Goal: Task Accomplishment & Management: Use online tool/utility

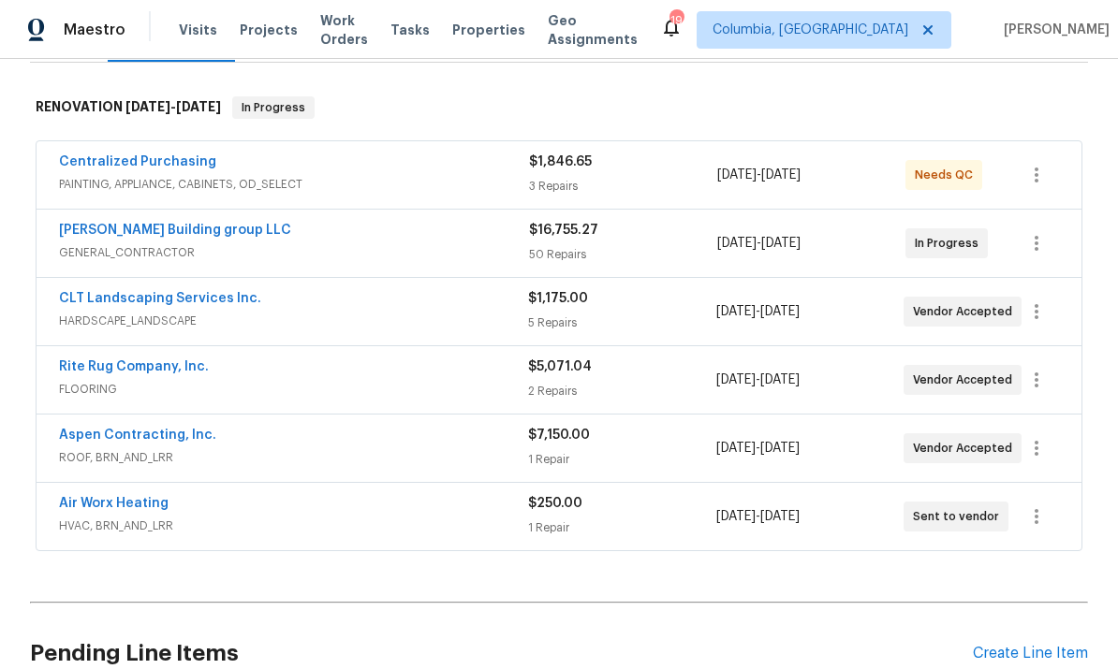
scroll to position [278, 0]
click at [180, 234] on link "[PERSON_NAME] Building group LLC" at bounding box center [175, 229] width 232 height 13
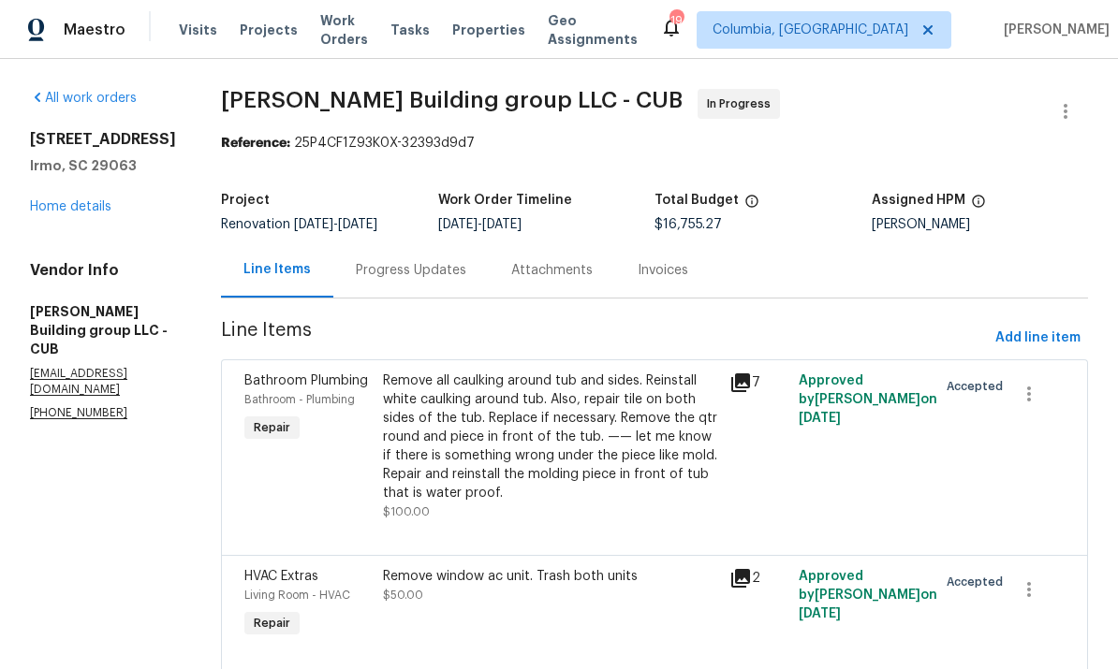
click at [418, 280] on div "Progress Updates" at bounding box center [411, 270] width 110 height 19
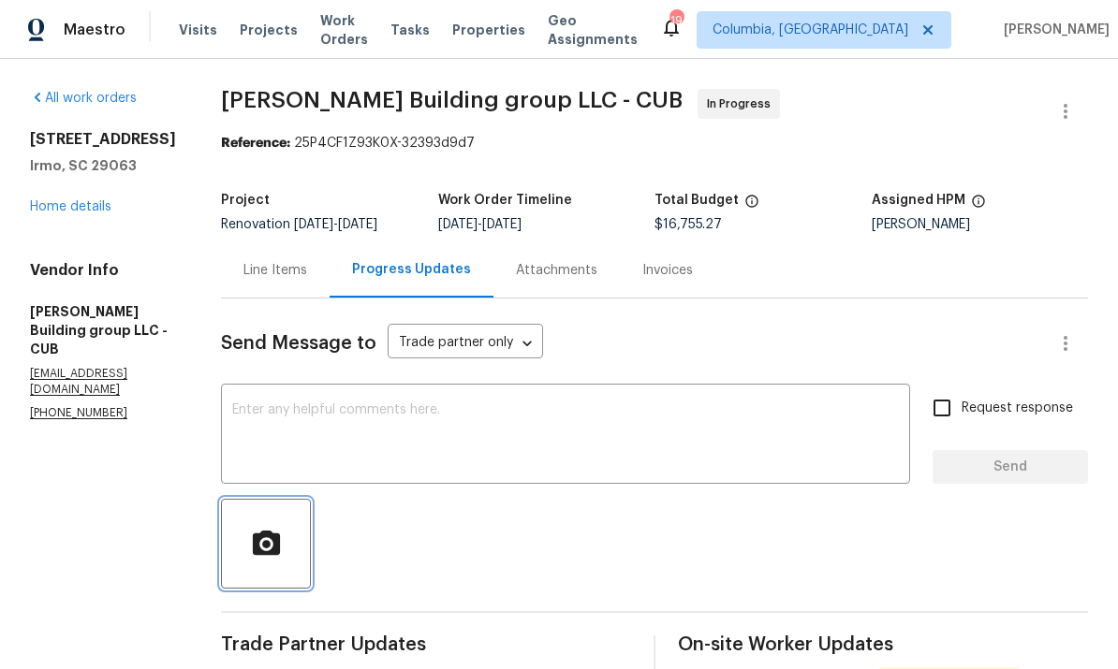
click at [260, 554] on icon "button" at bounding box center [265, 542] width 27 height 24
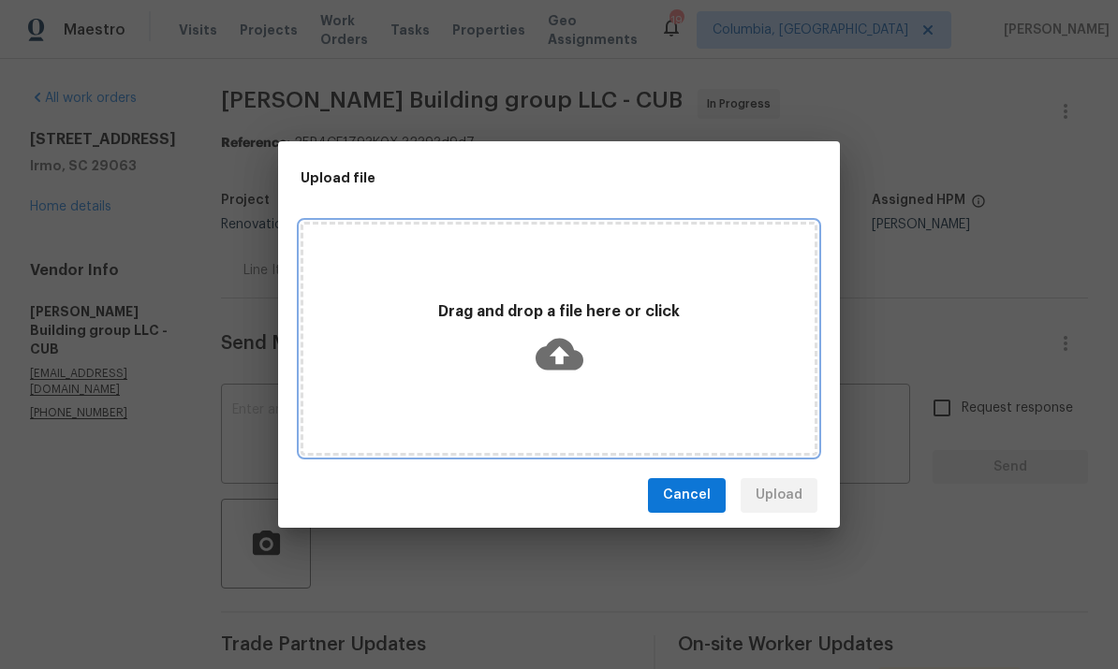
click at [553, 357] on icon at bounding box center [559, 354] width 48 height 32
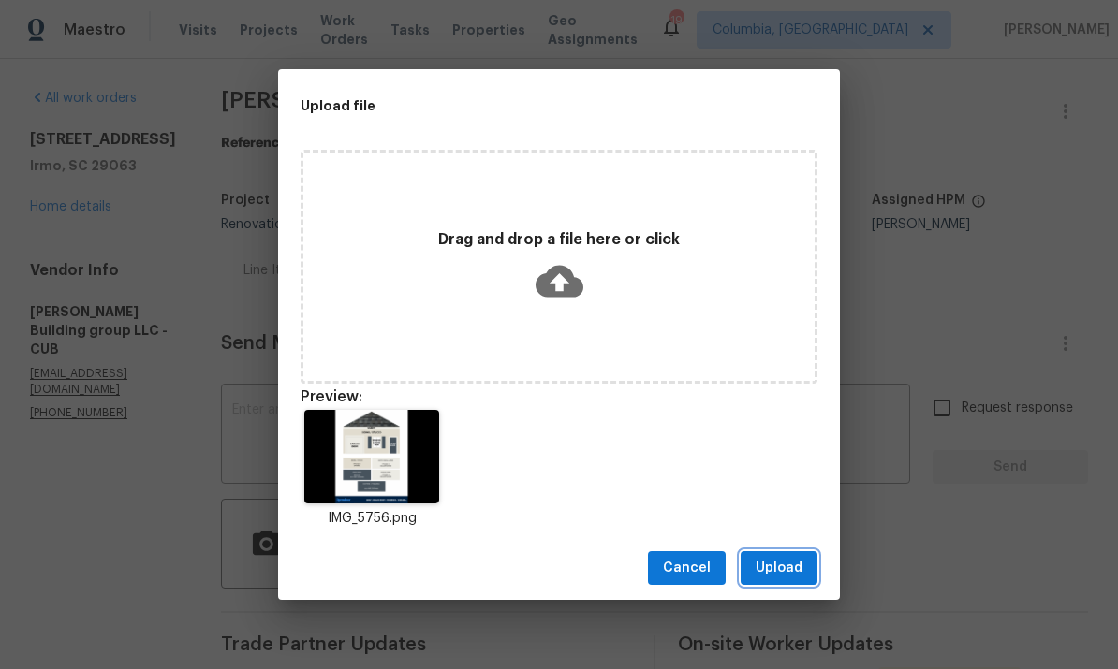
click at [781, 569] on span "Upload" at bounding box center [778, 568] width 47 height 23
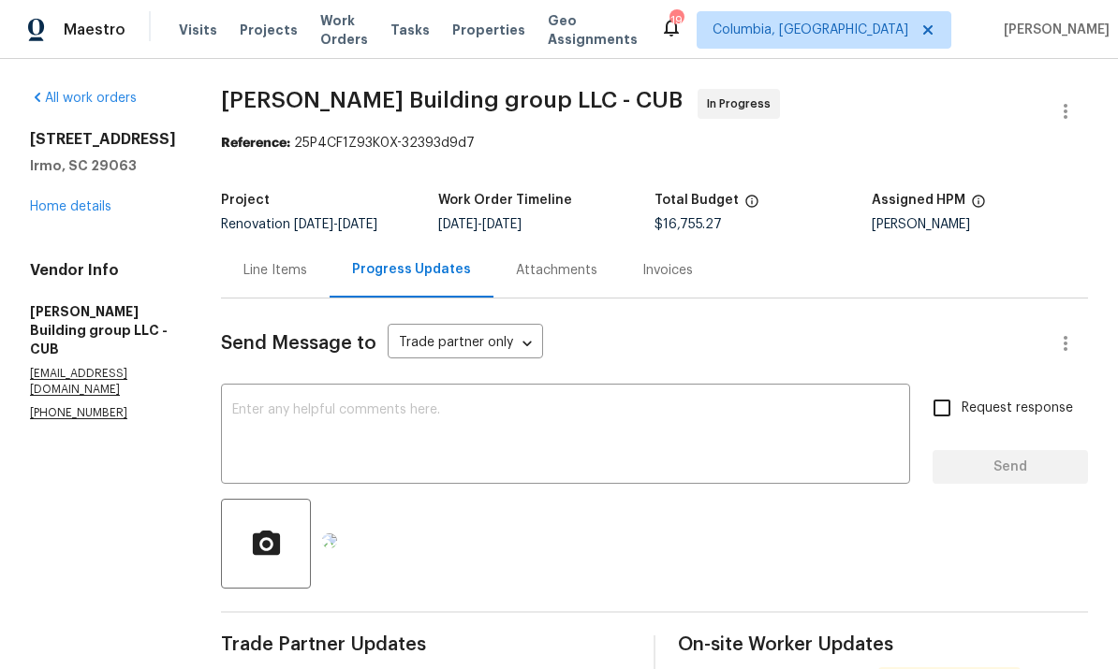
click at [556, 433] on textarea at bounding box center [565, 436] width 666 height 66
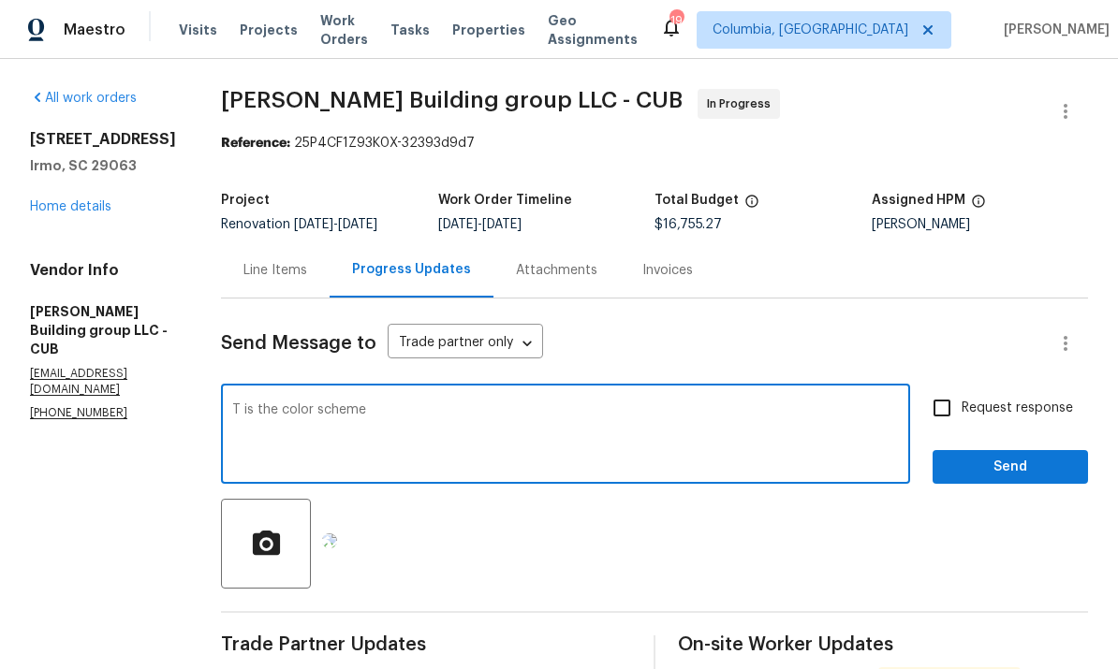
click at [232, 413] on textarea "T is the color scheme" at bounding box center [565, 436] width 666 height 66
click at [557, 442] on textarea "This is the color scheme" at bounding box center [565, 436] width 666 height 66
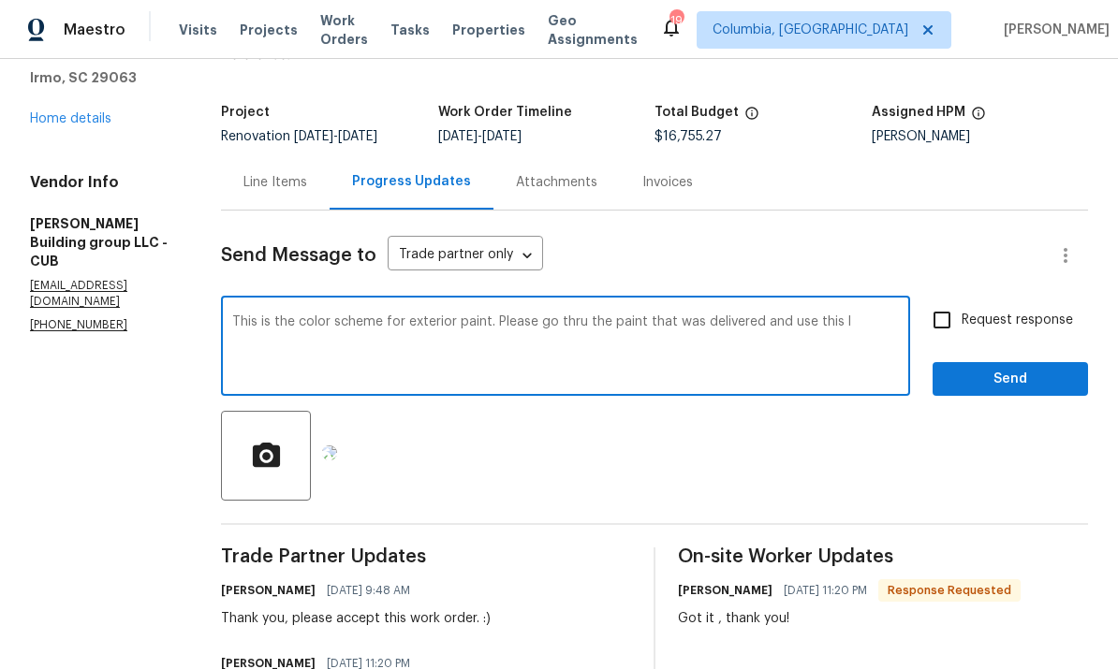
scroll to position [91, 0]
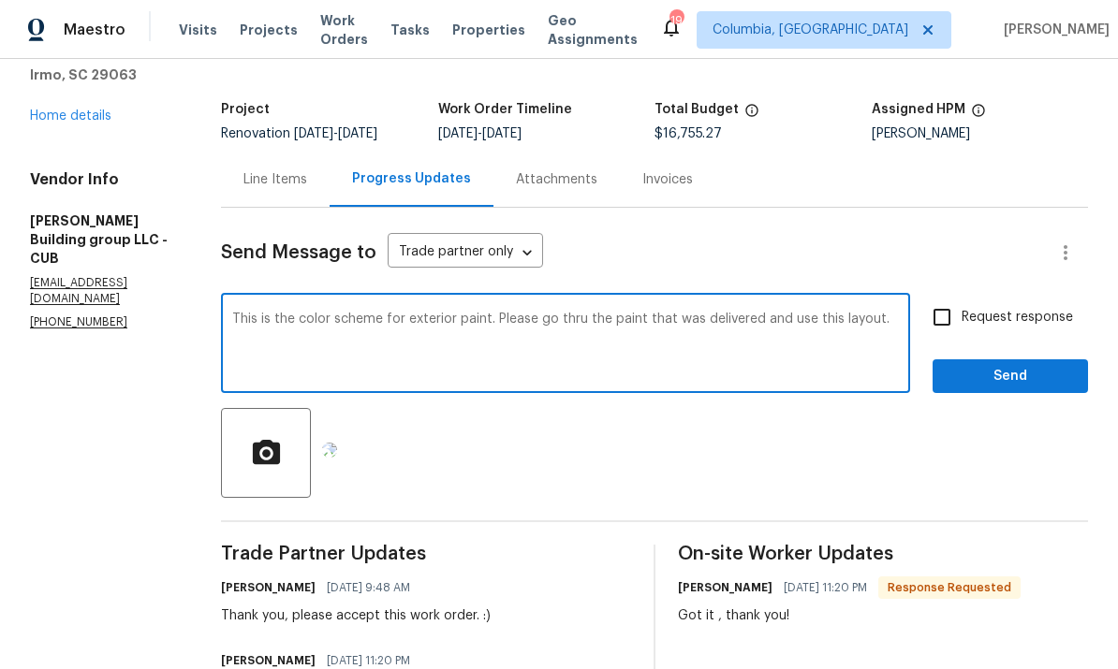
type textarea "This is the color scheme for exterior paint. Please go thru the paint that was …"
click at [987, 380] on span "Send" at bounding box center [1009, 376] width 125 height 23
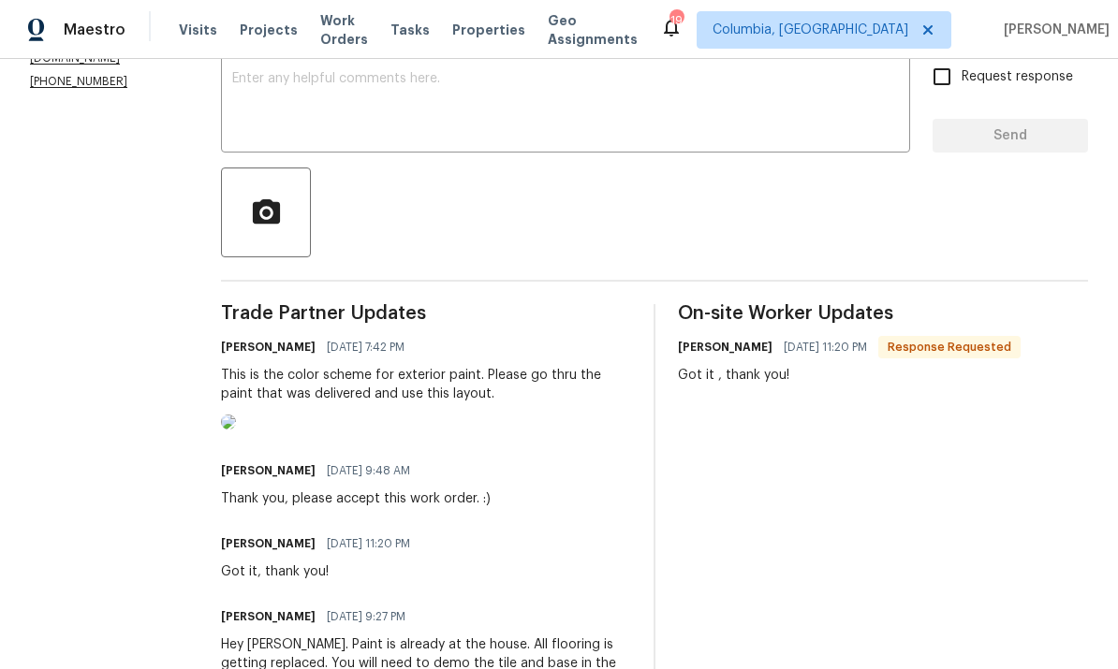
scroll to position [331, 0]
click at [236, 430] on img at bounding box center [228, 422] width 15 height 15
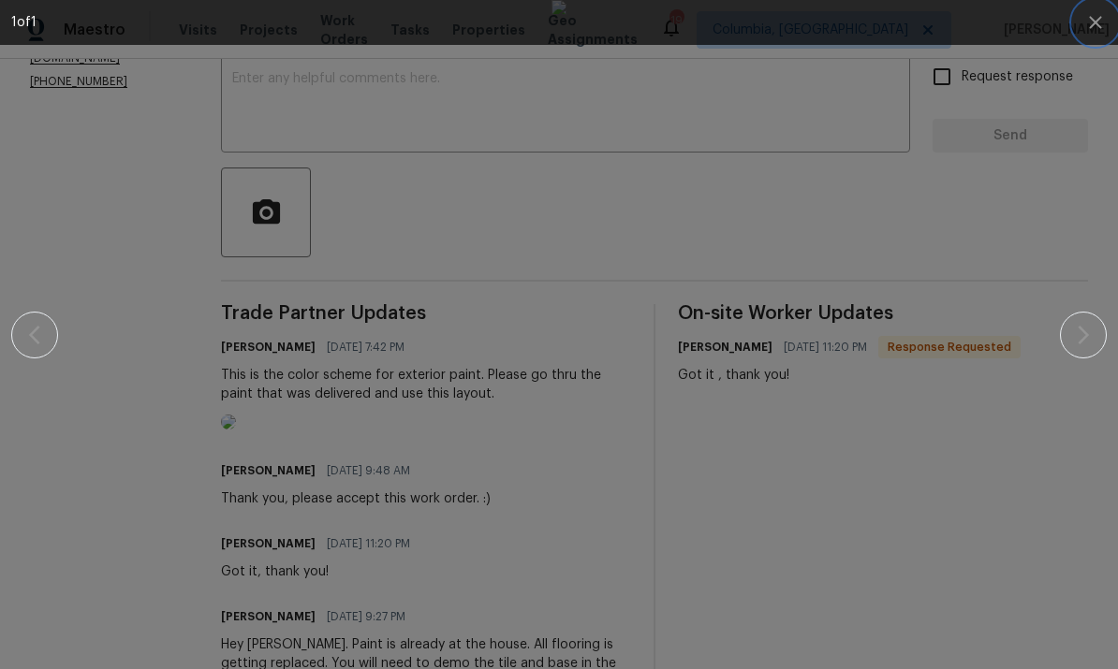
click at [1089, 28] on icon "button" at bounding box center [1095, 22] width 22 height 22
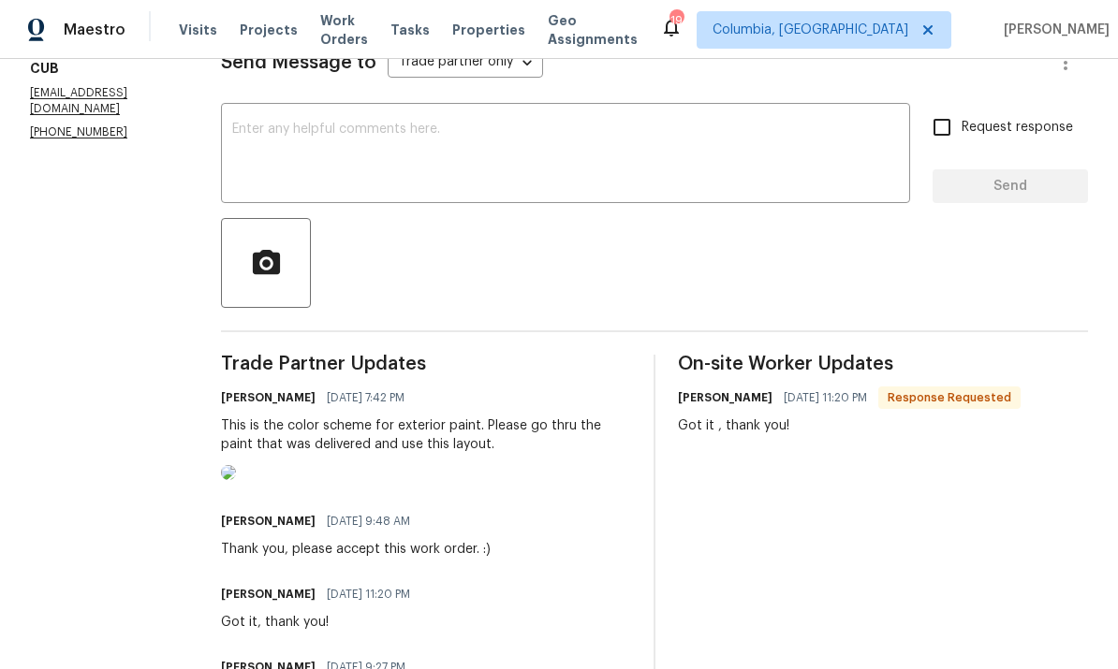
scroll to position [279, 0]
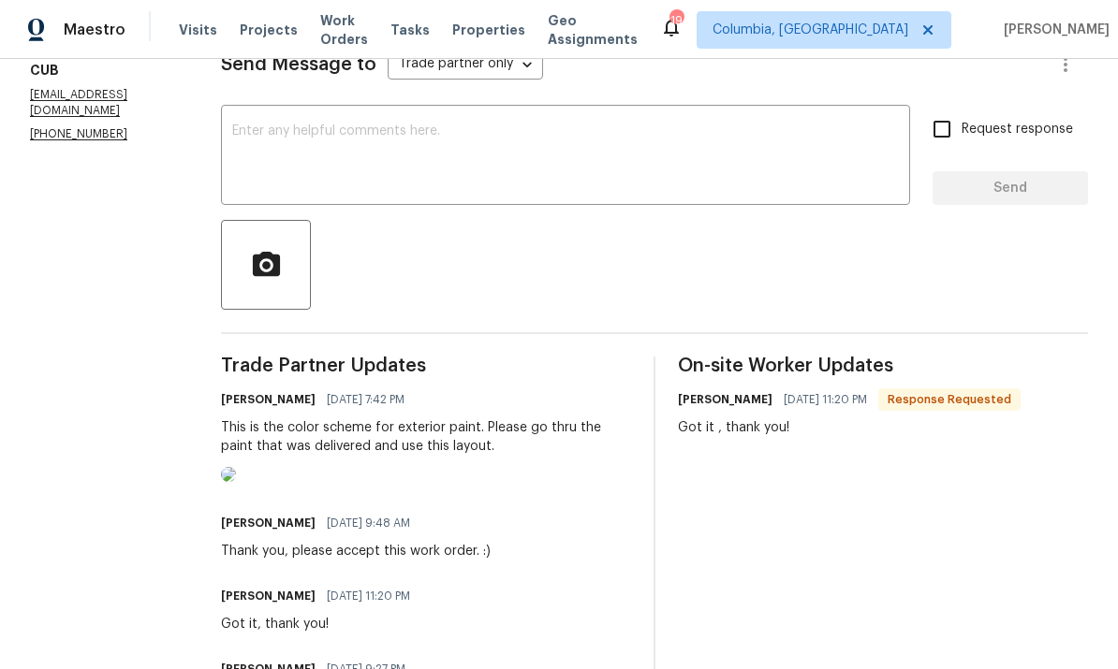
click at [564, 168] on textarea at bounding box center [565, 157] width 666 height 66
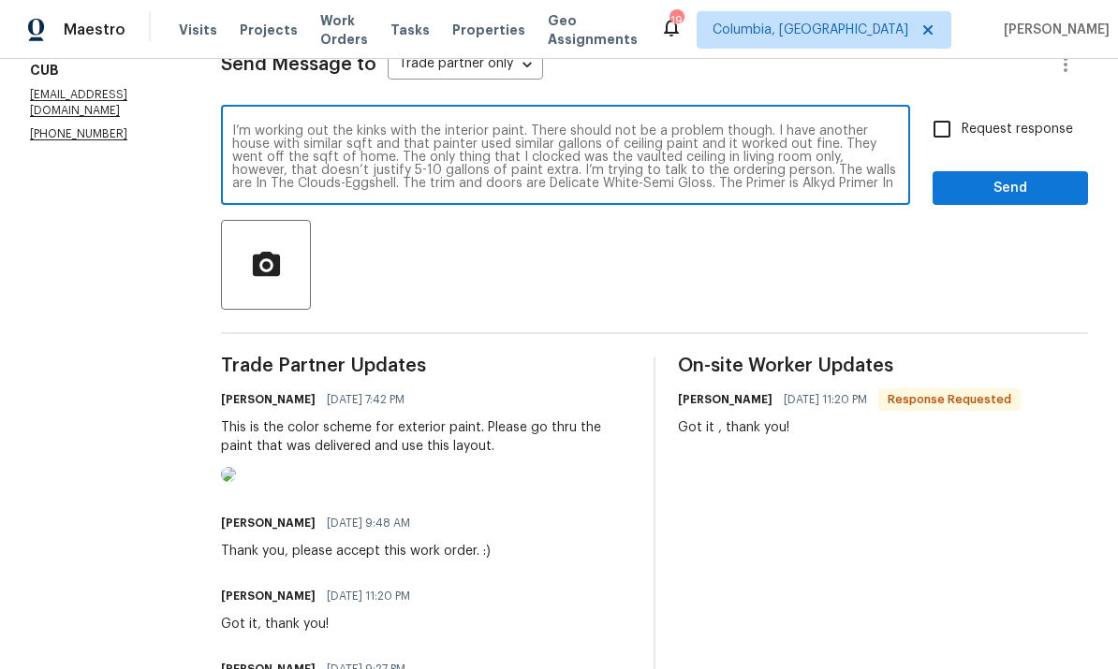
type textarea "I’m working out the kinks with the interior paint. There should not be a proble…"
click at [975, 186] on span "Send" at bounding box center [1009, 188] width 125 height 23
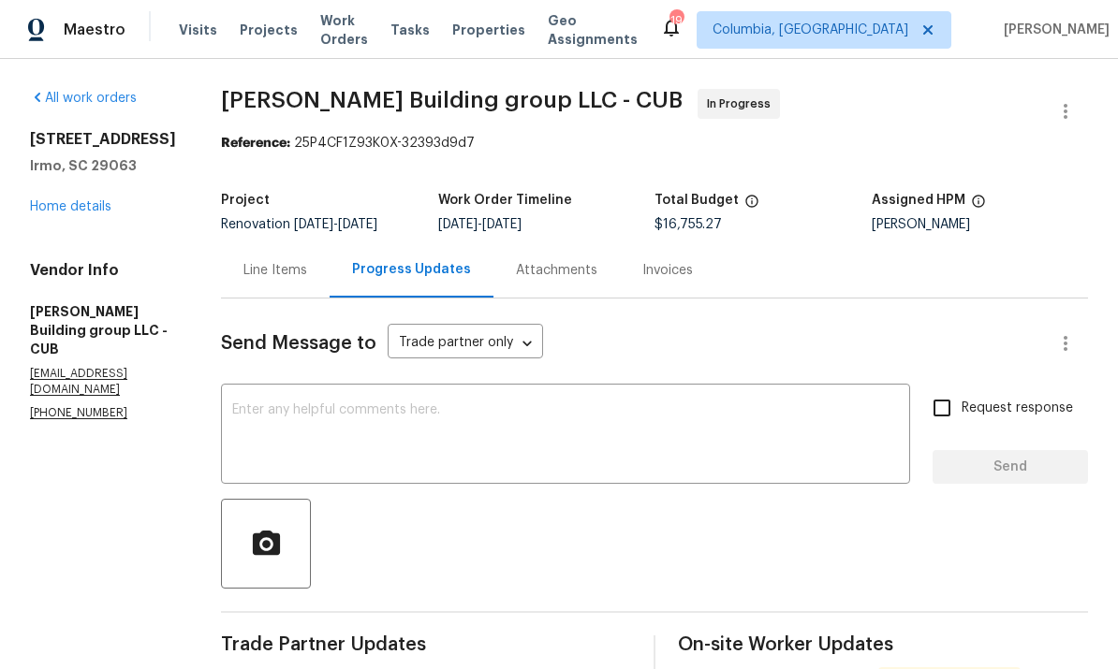
scroll to position [-1, 0]
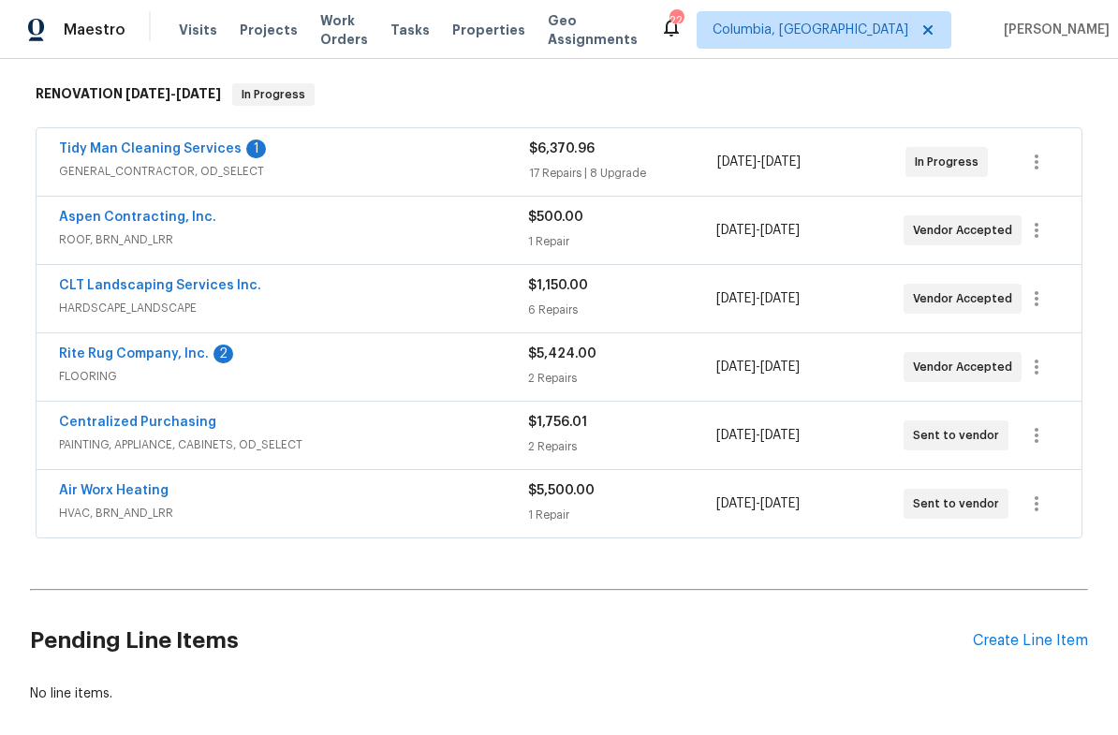
scroll to position [291, 0]
click at [196, 135] on div "Tidy Man Cleaning Services 1 GENERAL_CONTRACTOR, OD_SELECT $6,370.96 17 Repairs…" at bounding box center [559, 160] width 1045 height 67
click at [194, 149] on link "Tidy Man Cleaning Services" at bounding box center [150, 147] width 183 height 13
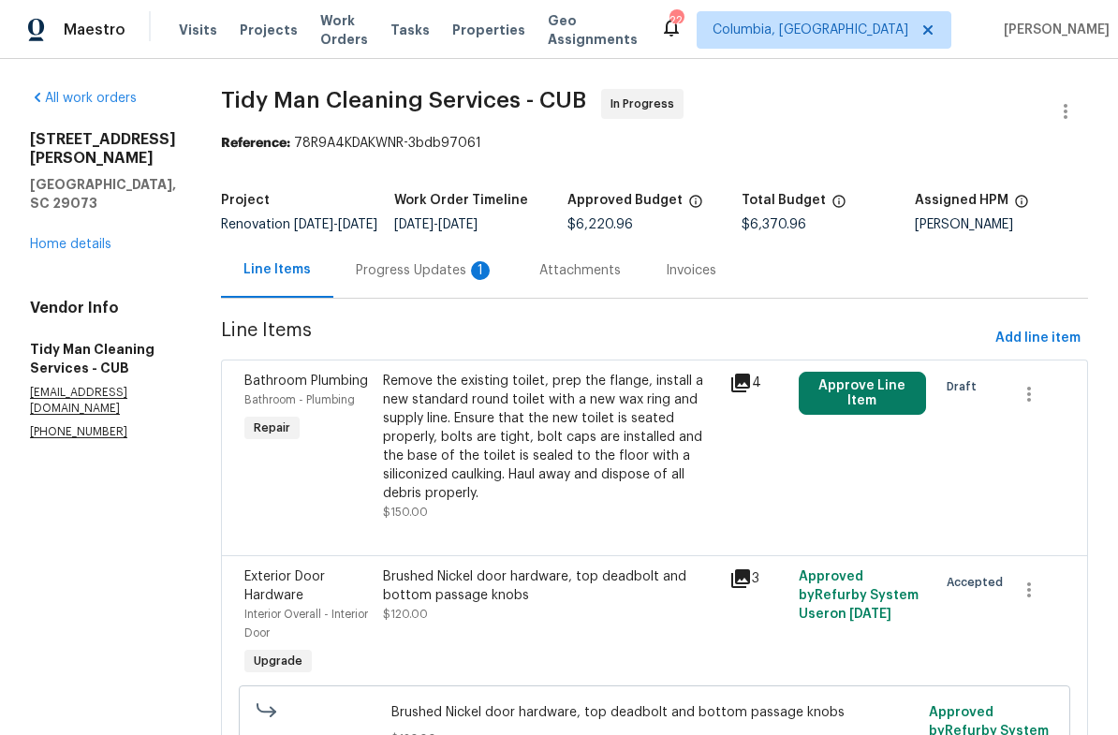
click at [397, 280] on div "Progress Updates 1" at bounding box center [425, 270] width 139 height 19
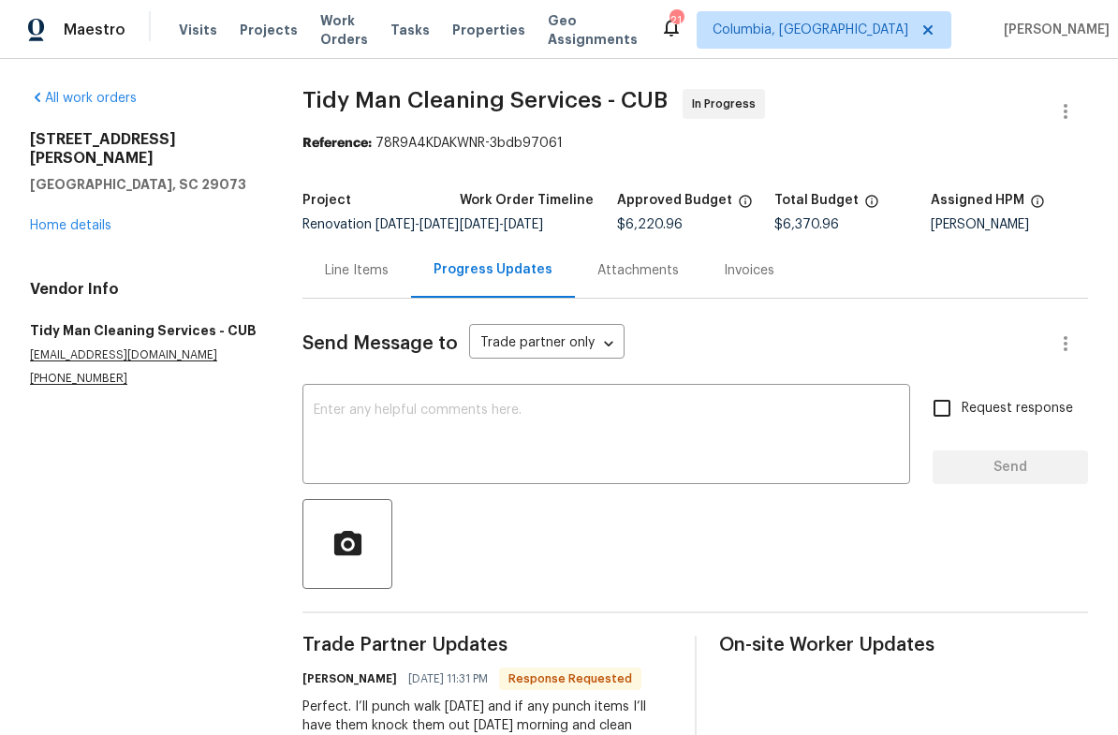
click at [356, 297] on div "Line Items" at bounding box center [356, 269] width 109 height 55
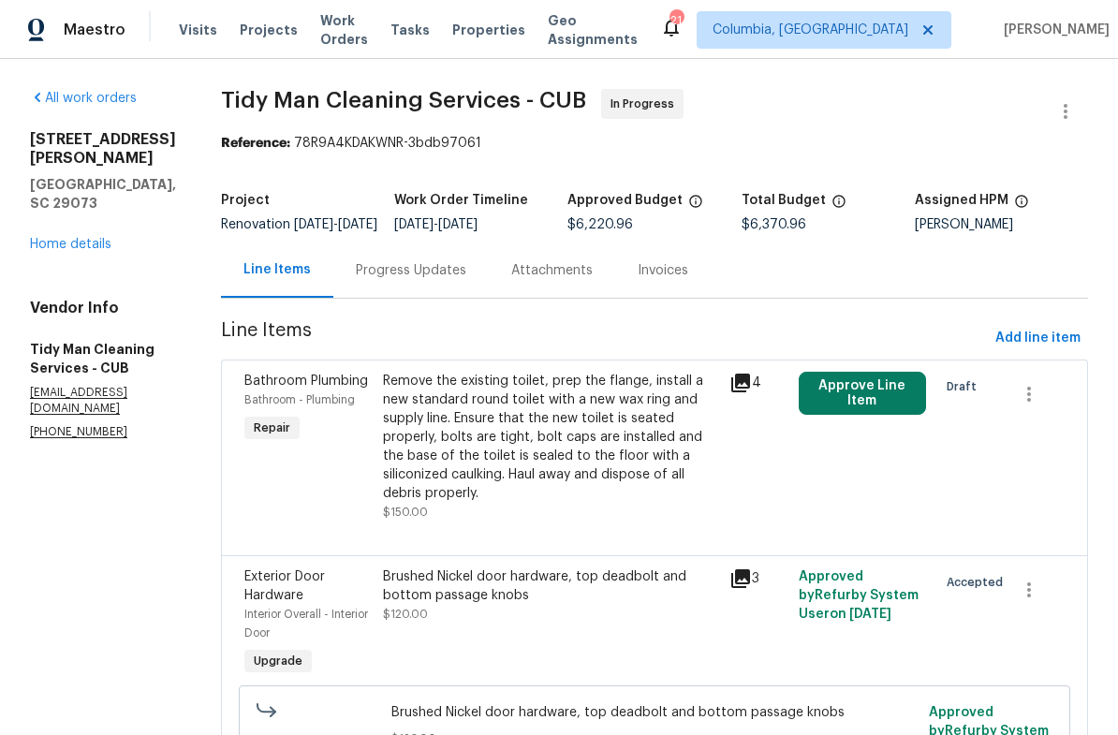
click at [405, 280] on div "Progress Updates" at bounding box center [411, 270] width 110 height 19
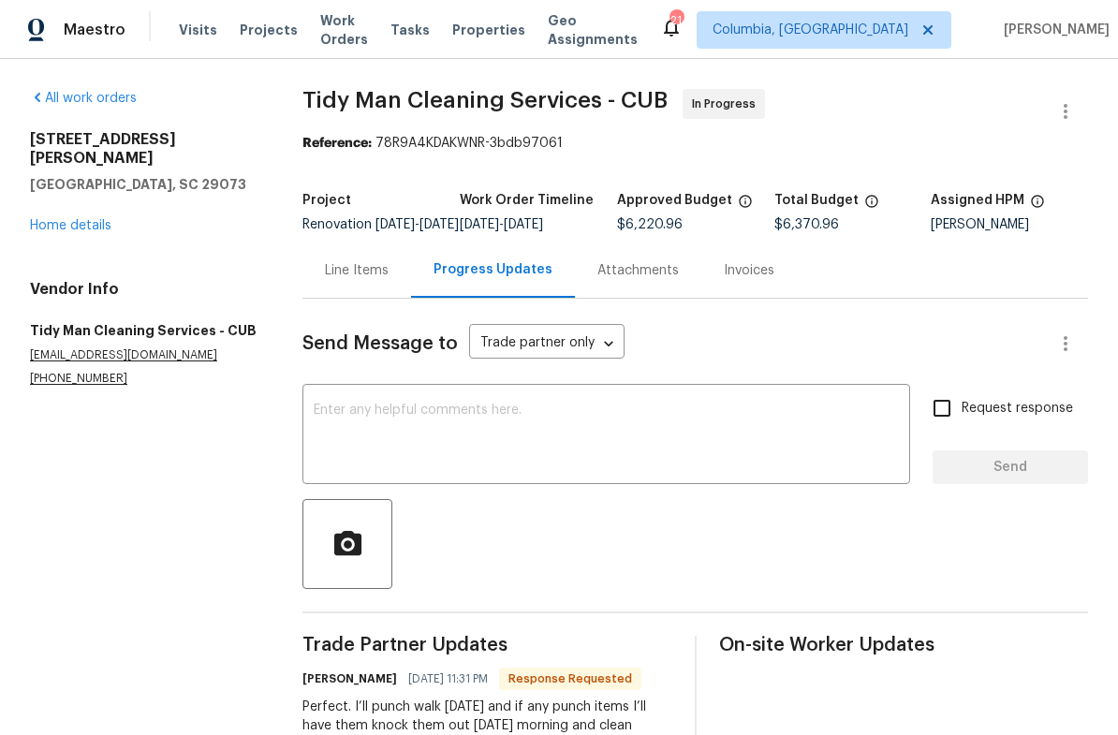
click at [352, 280] on div "Line Items" at bounding box center [357, 270] width 64 height 19
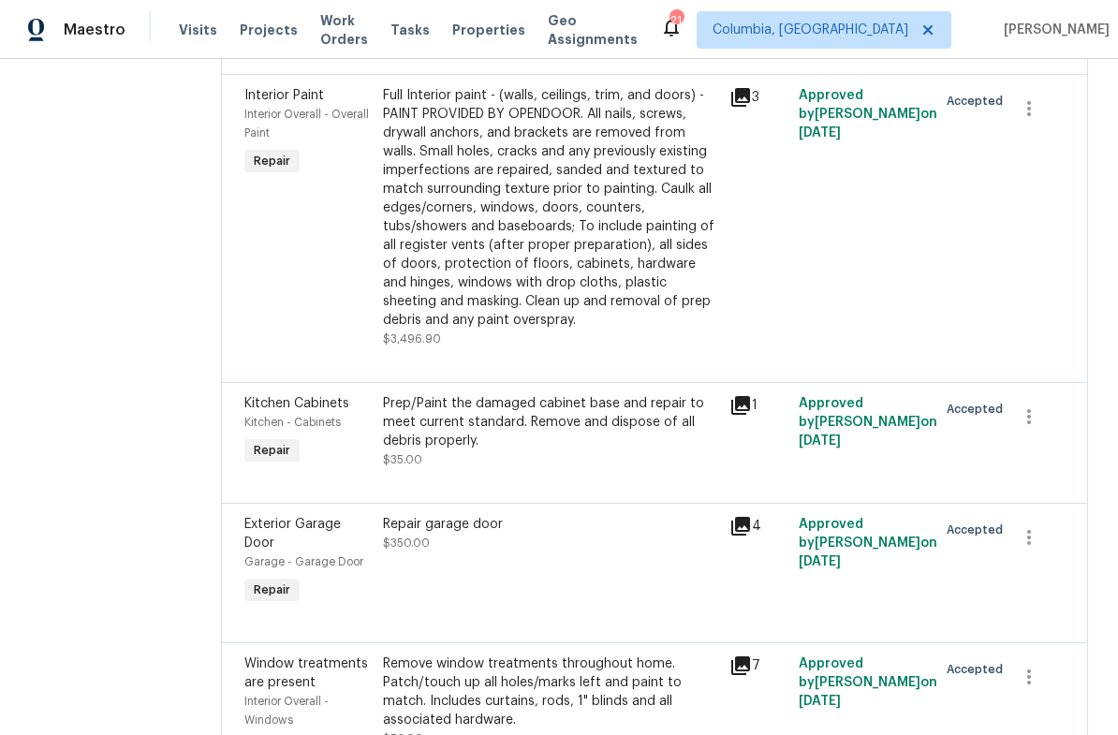
scroll to position [2702, 0]
click at [602, 261] on div "Full Interior paint - (walls, ceilings, trim, and doors) - PAINT PROVIDED BY OP…" at bounding box center [550, 206] width 335 height 243
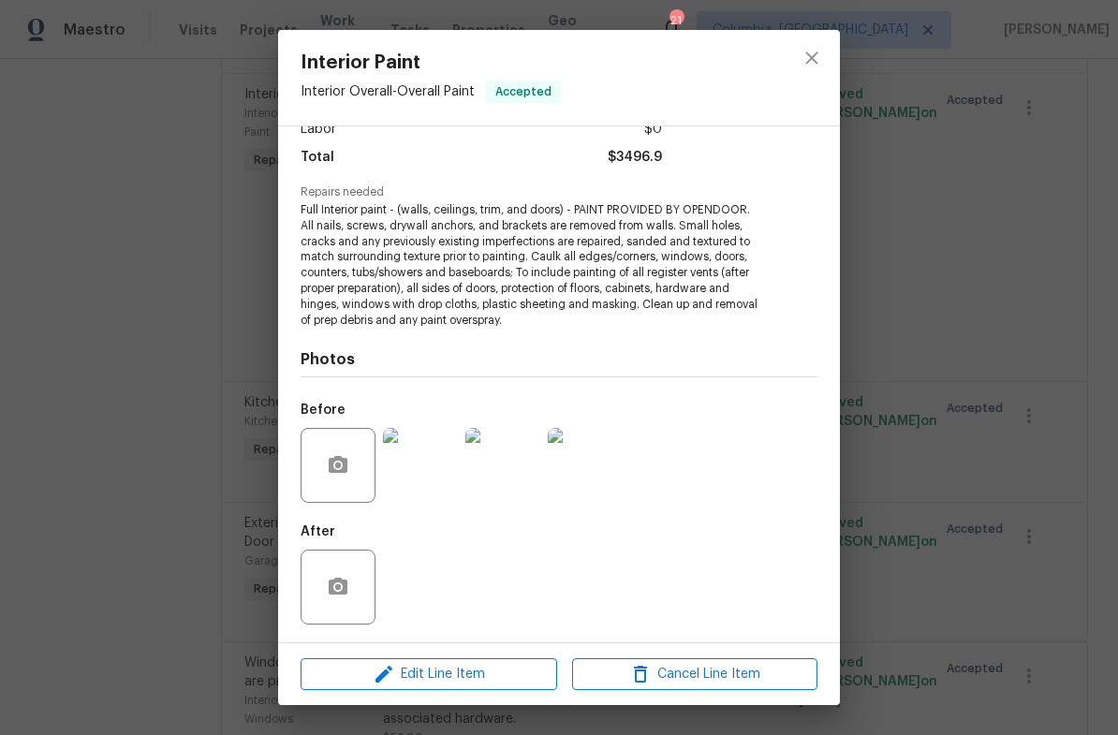
scroll to position [143, 0]
click at [415, 468] on img at bounding box center [420, 464] width 75 height 75
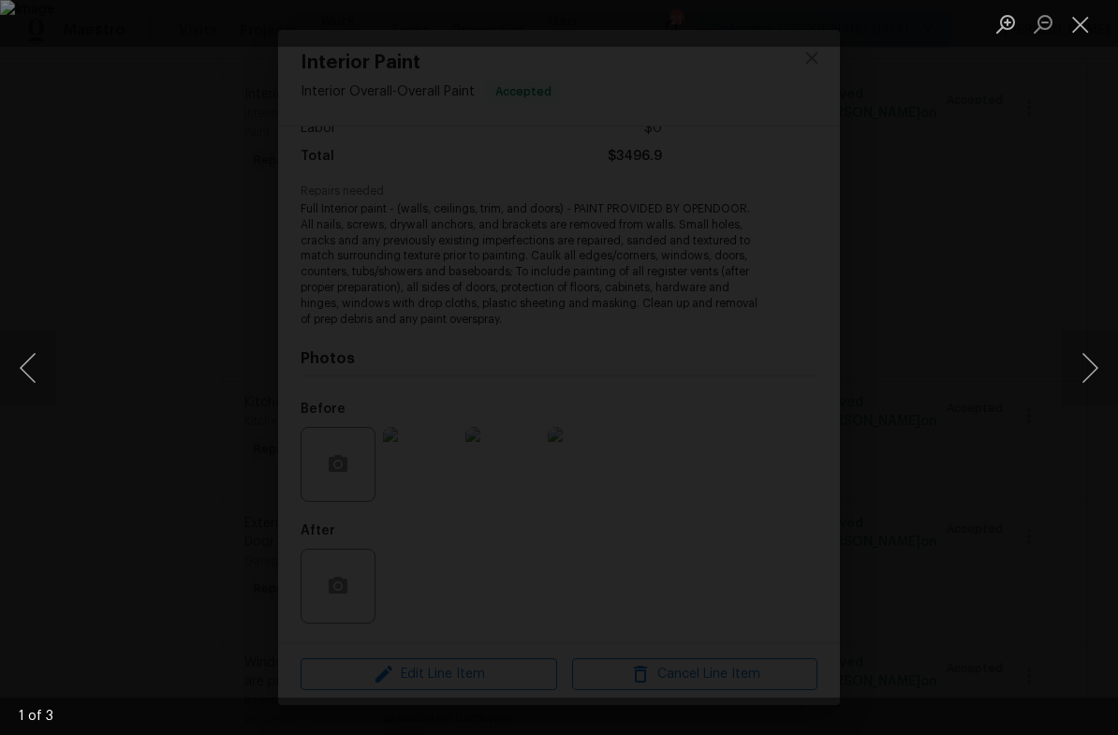
click at [1101, 370] on button "Next image" at bounding box center [1089, 367] width 56 height 75
click at [1108, 357] on button "Next image" at bounding box center [1089, 367] width 56 height 75
click at [1109, 356] on button "Next image" at bounding box center [1089, 367] width 56 height 75
click at [1105, 360] on button "Next image" at bounding box center [1089, 367] width 56 height 75
click at [1110, 359] on button "Next image" at bounding box center [1089, 367] width 56 height 75
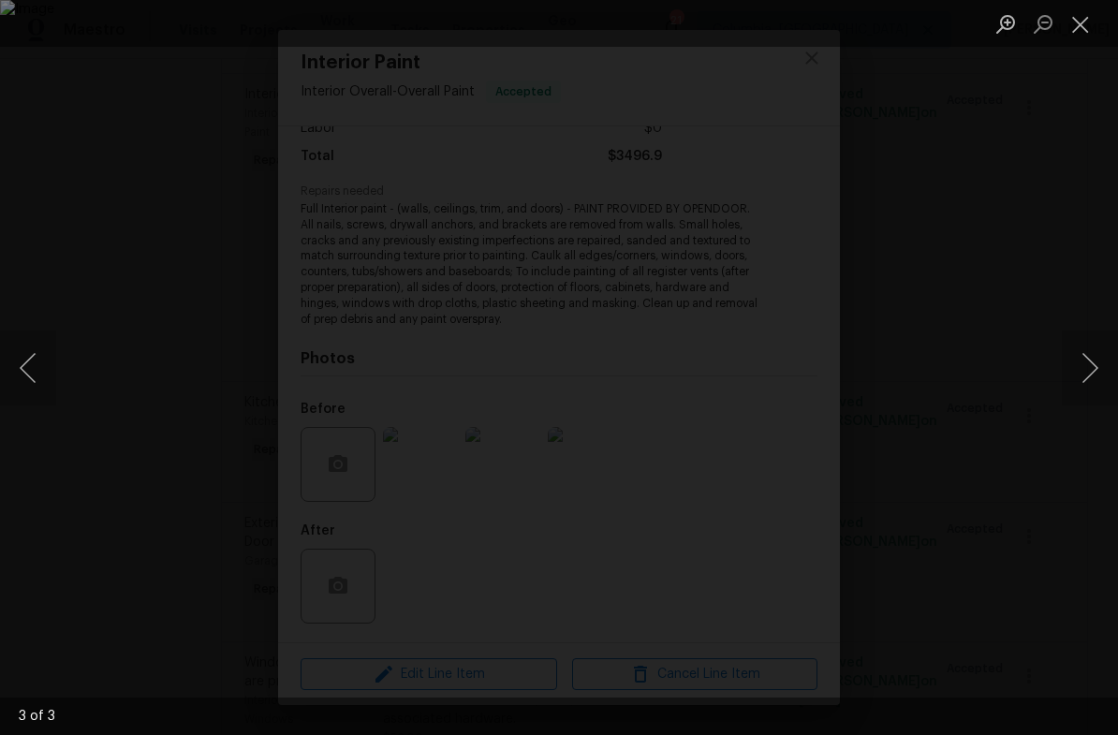
click at [1104, 358] on button "Next image" at bounding box center [1089, 367] width 56 height 75
click at [1080, 21] on button "Close lightbox" at bounding box center [1079, 23] width 37 height 33
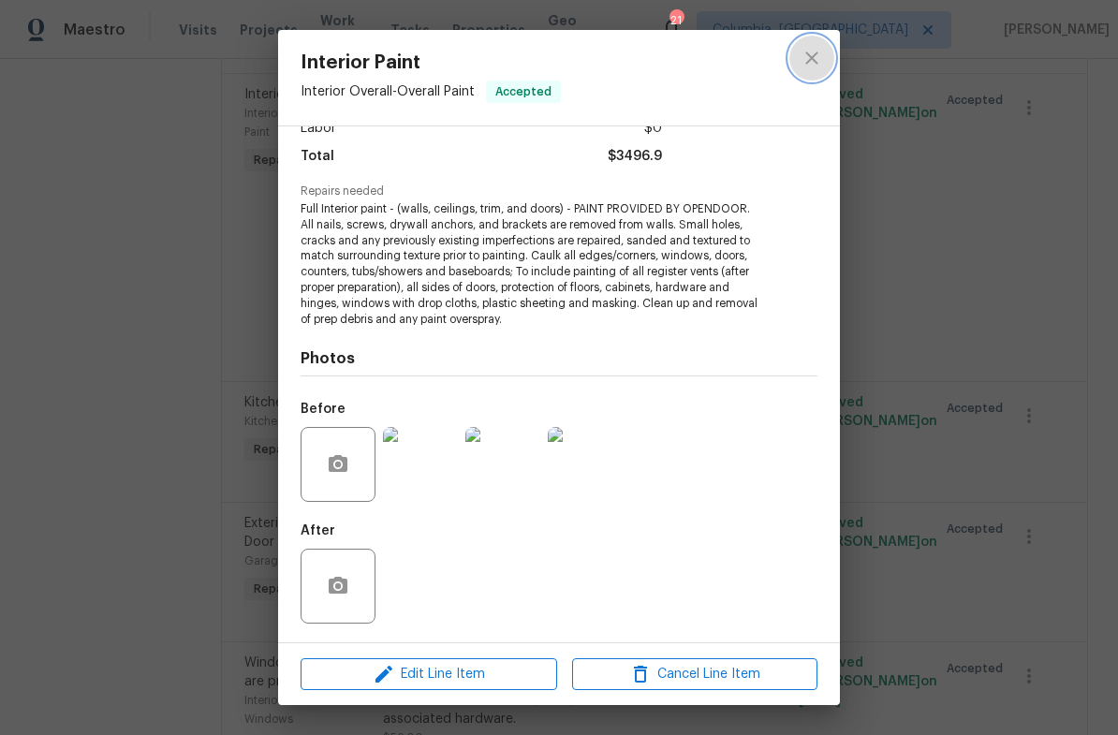
click at [820, 51] on icon "close" at bounding box center [811, 58] width 22 height 22
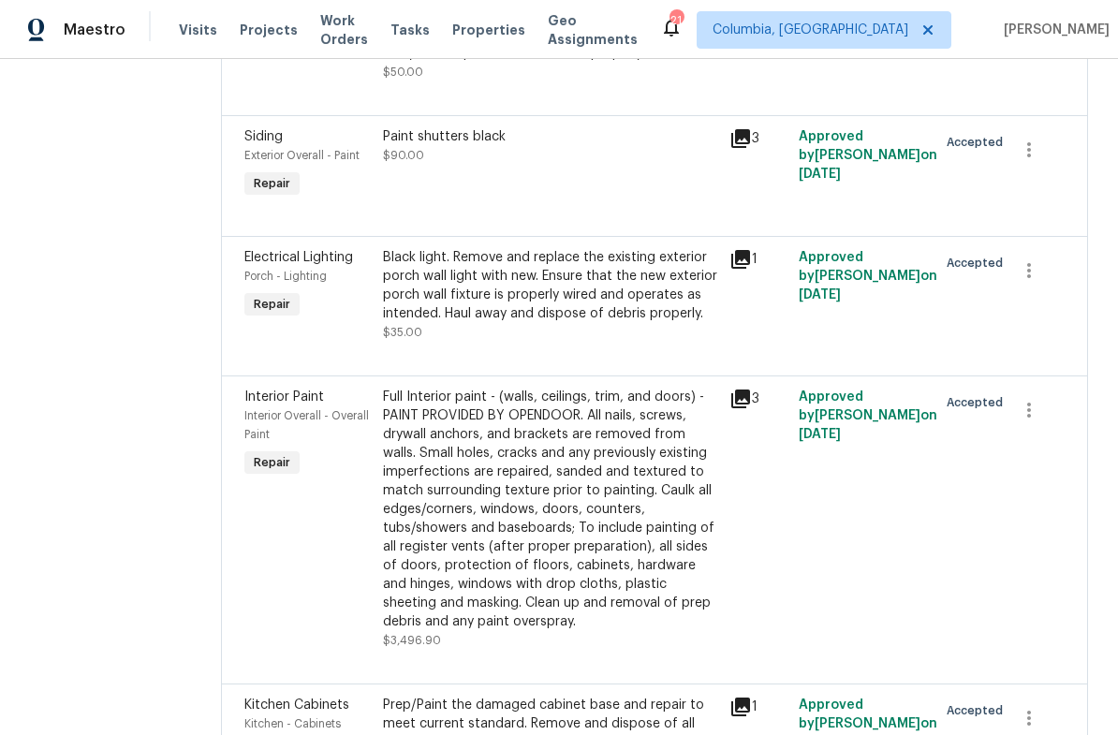
scroll to position [2429, 0]
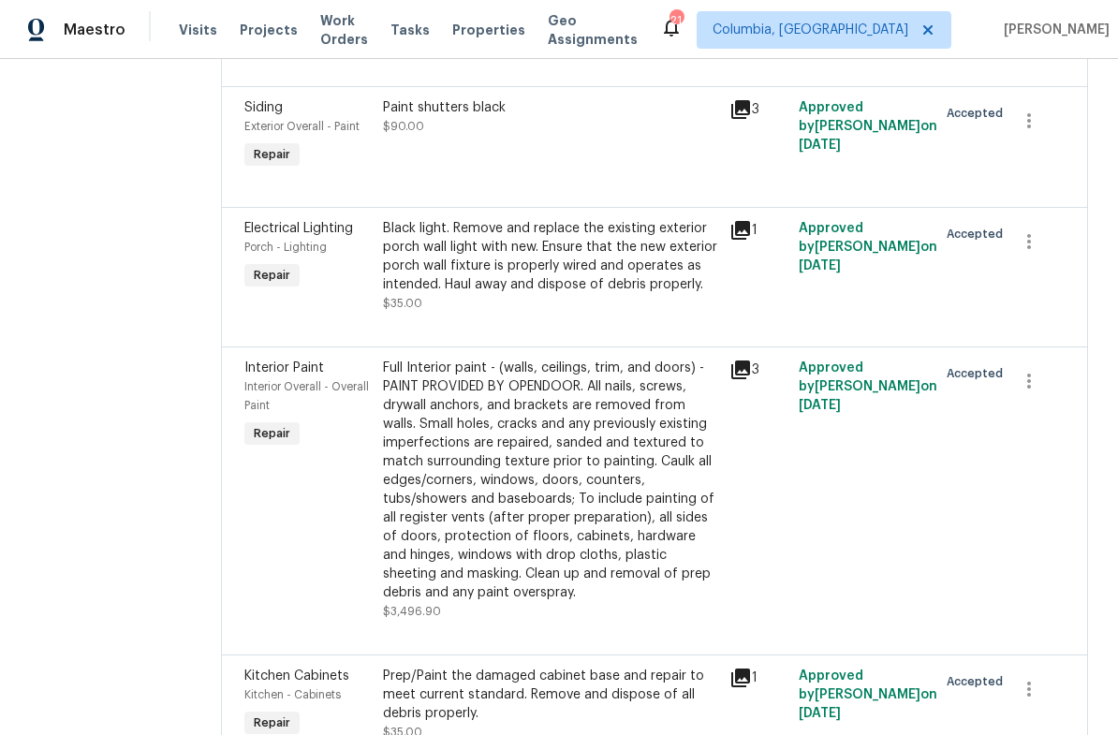
click at [550, 488] on div "Full Interior paint - (walls, ceilings, trim, and doors) - PAINT PROVIDED BY OP…" at bounding box center [550, 479] width 335 height 243
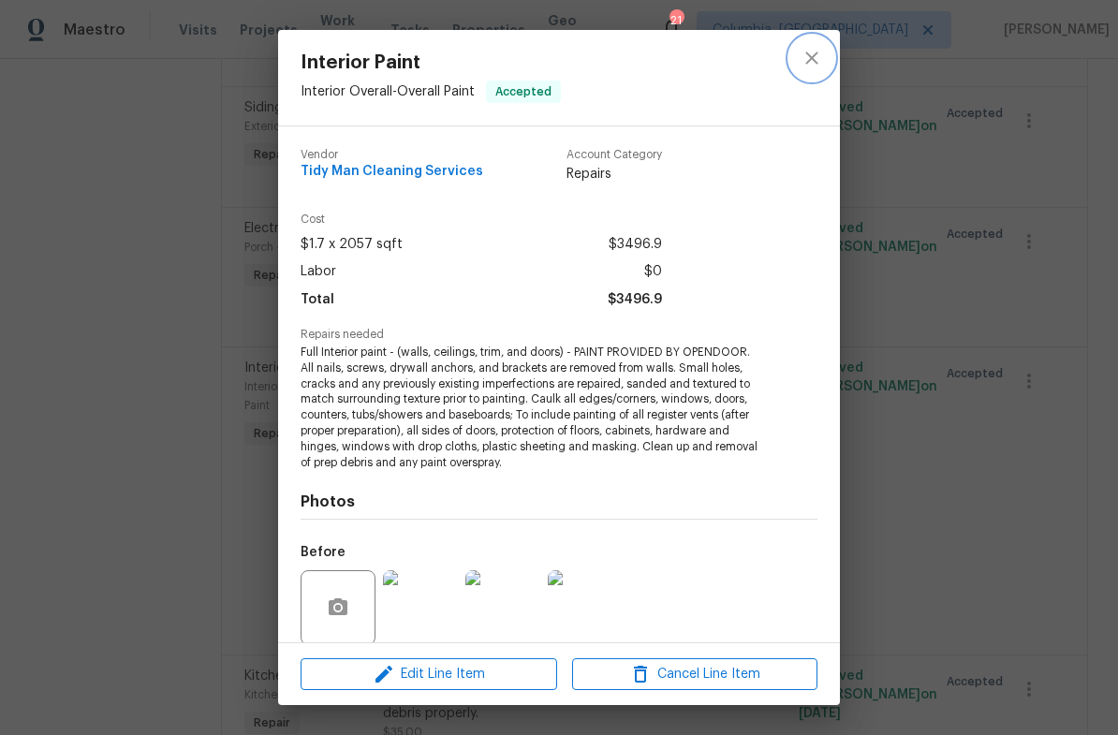
click at [809, 64] on icon "close" at bounding box center [811, 58] width 22 height 22
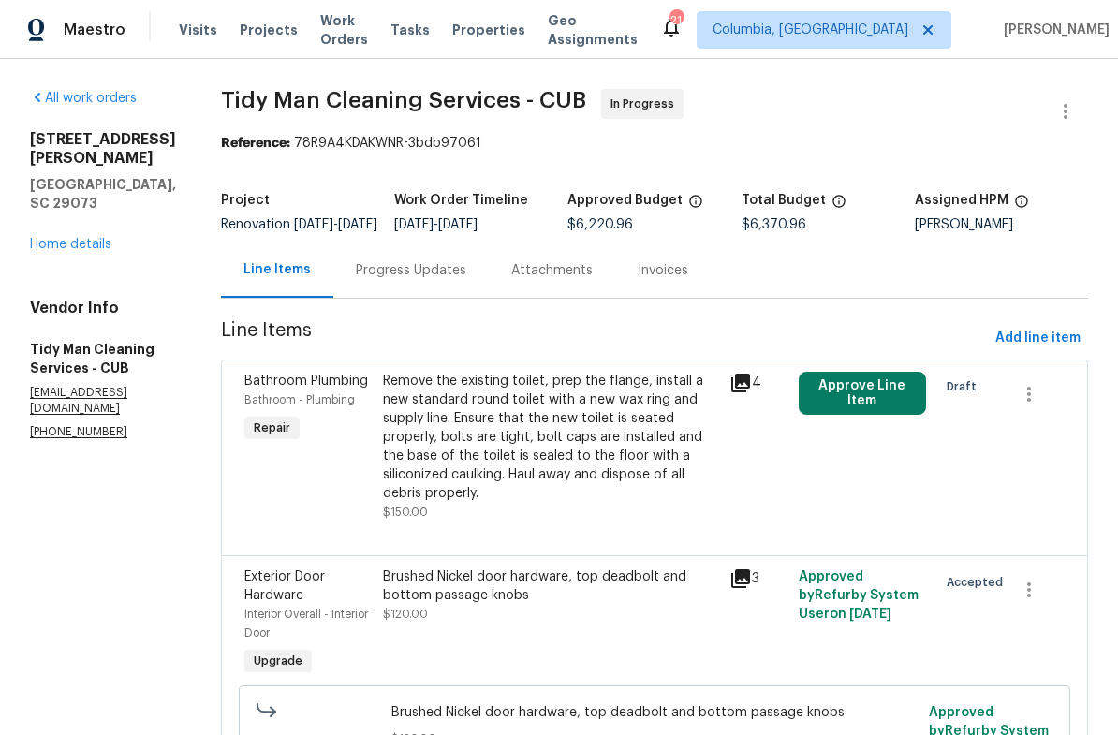
scroll to position [0, 0]
click at [1026, 345] on span "Add line item" at bounding box center [1037, 338] width 85 height 23
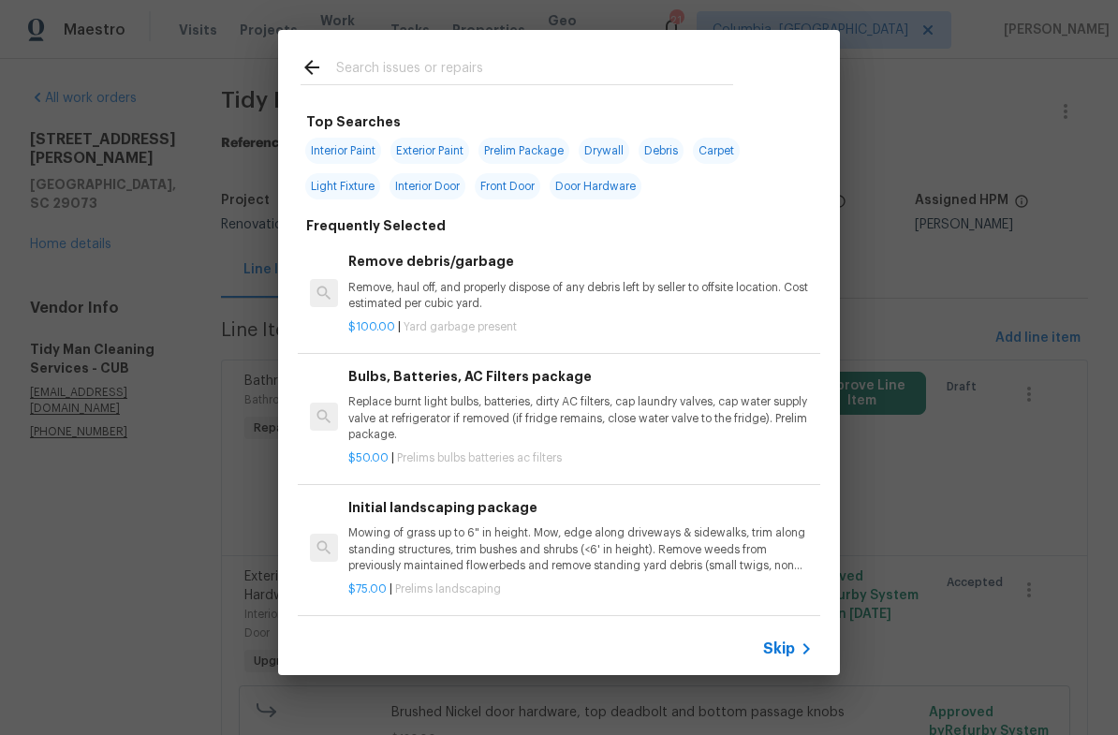
click at [347, 139] on span "Interior Paint" at bounding box center [343, 151] width 76 height 26
type input "Interior Paint"
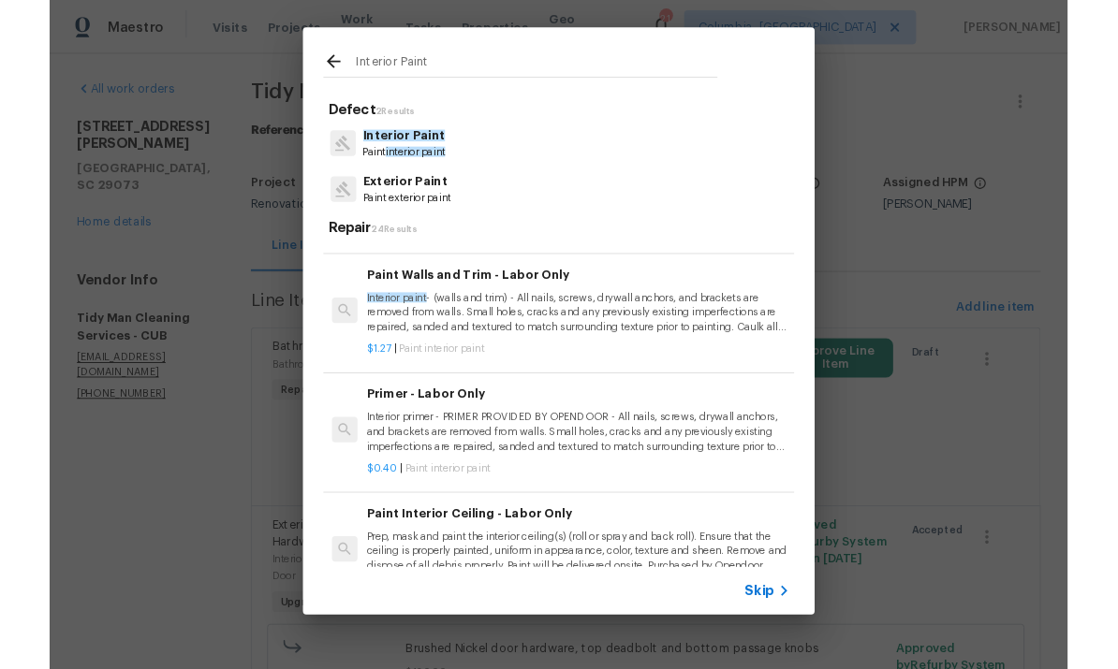
scroll to position [446, 0]
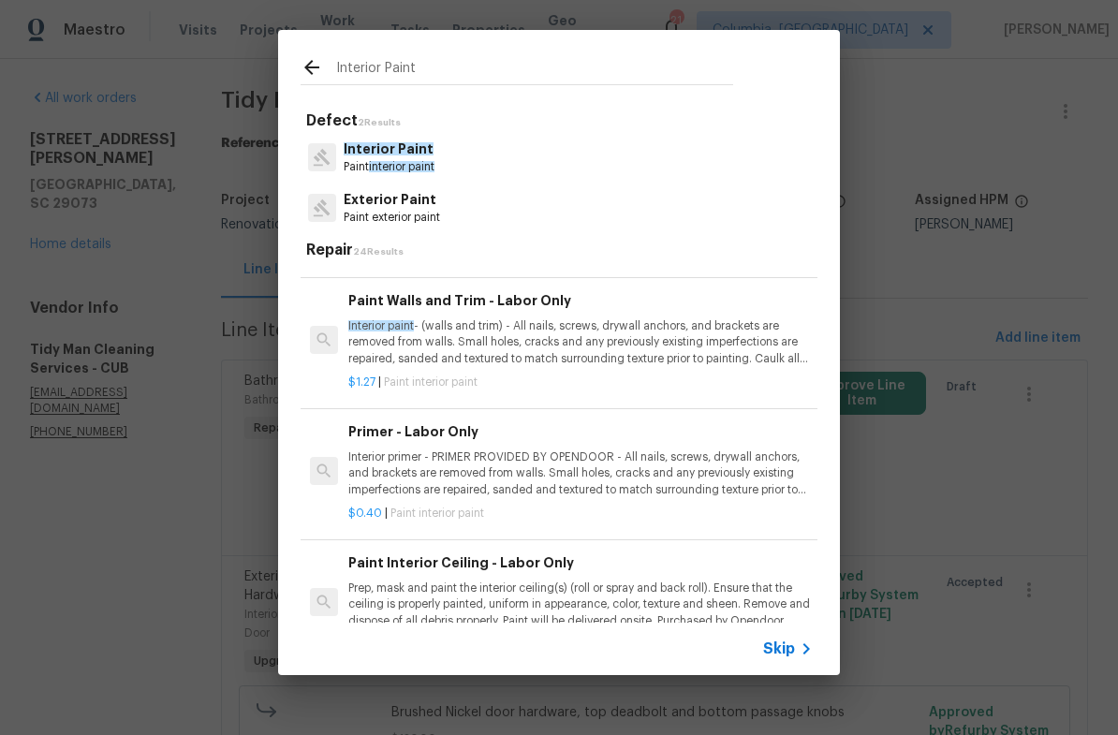
click at [563, 473] on p "Interior primer - PRIMER PROVIDED BY OPENDOOR - All nails, screws, drywall anch…" at bounding box center [580, 473] width 464 height 48
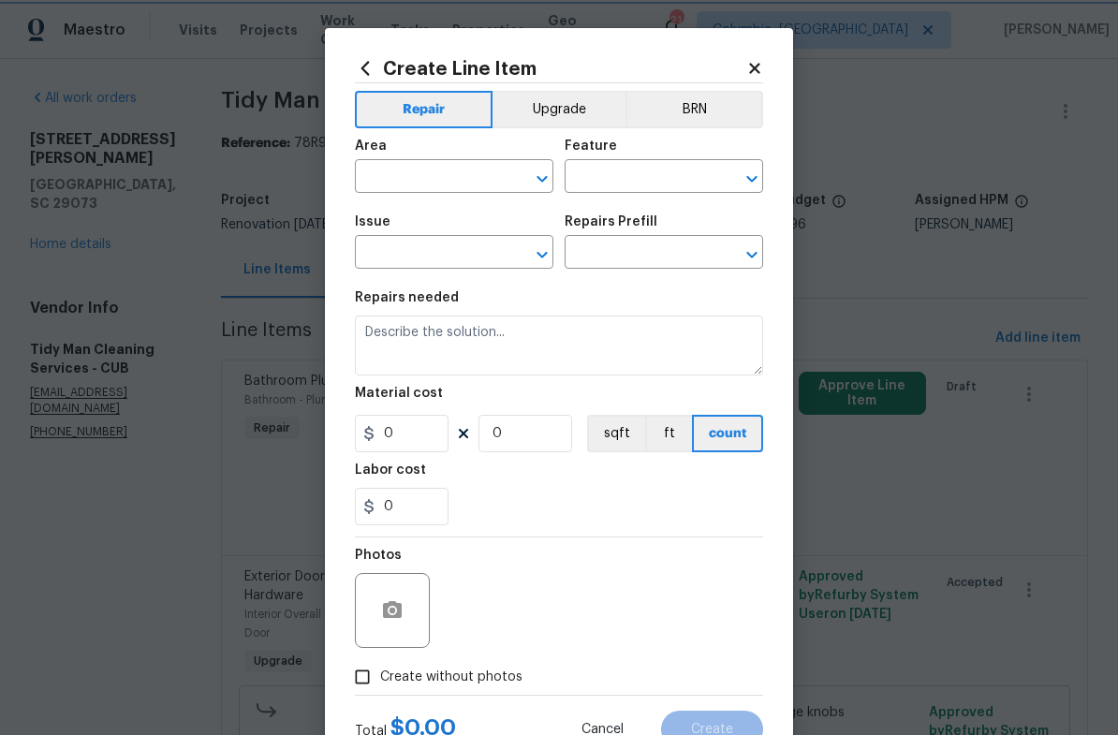
type input "Overall Paint"
type input "Interior Paint"
type input "Primer - Labor Only $0.40"
type textarea "Interior primer - PRIMER PROVIDED BY OPENDOOR - All nails, screws, drywall anch…"
type input "0.4"
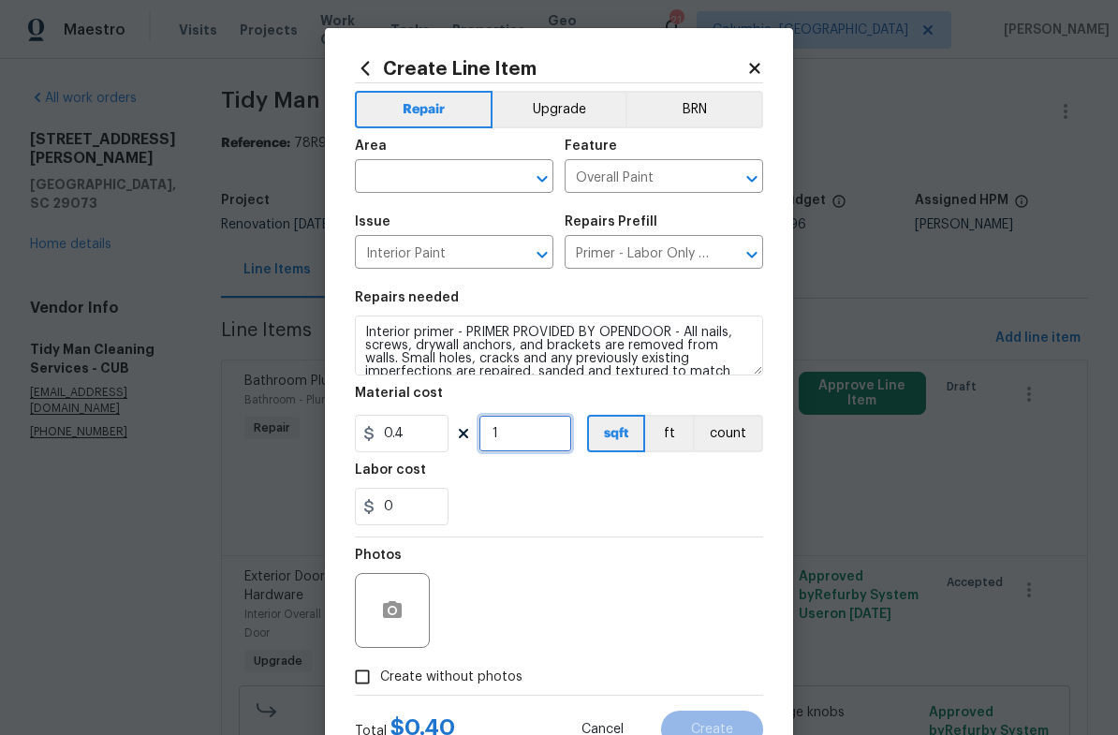
click at [535, 447] on input "1" at bounding box center [525, 433] width 94 height 37
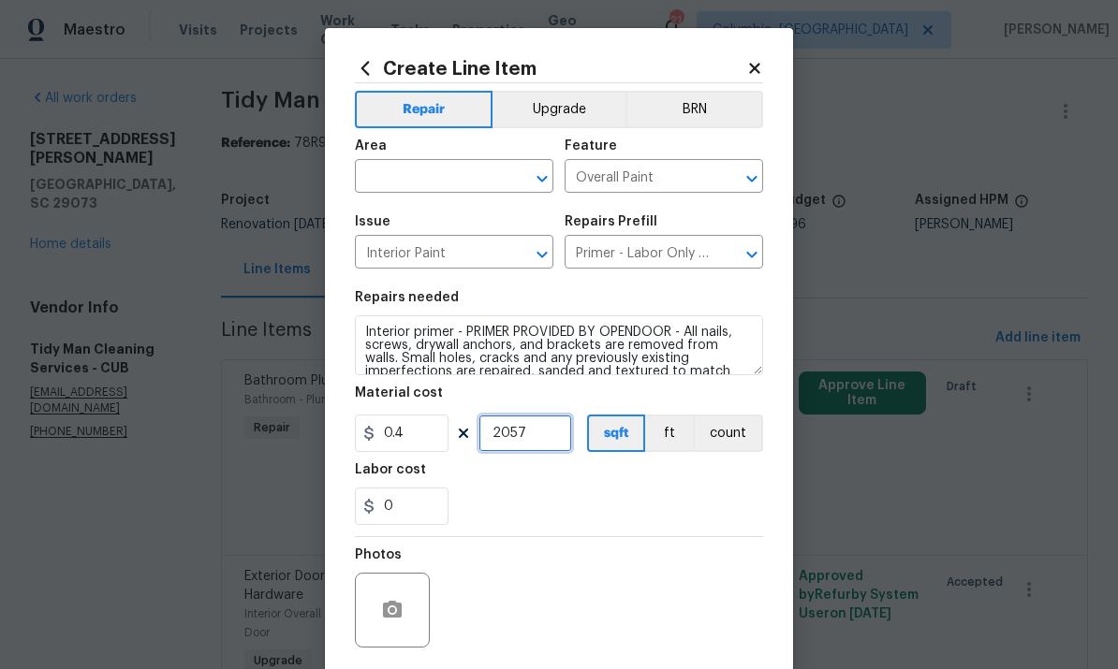
type input "2057"
click at [424, 436] on input "0.4" at bounding box center [402, 433] width 94 height 37
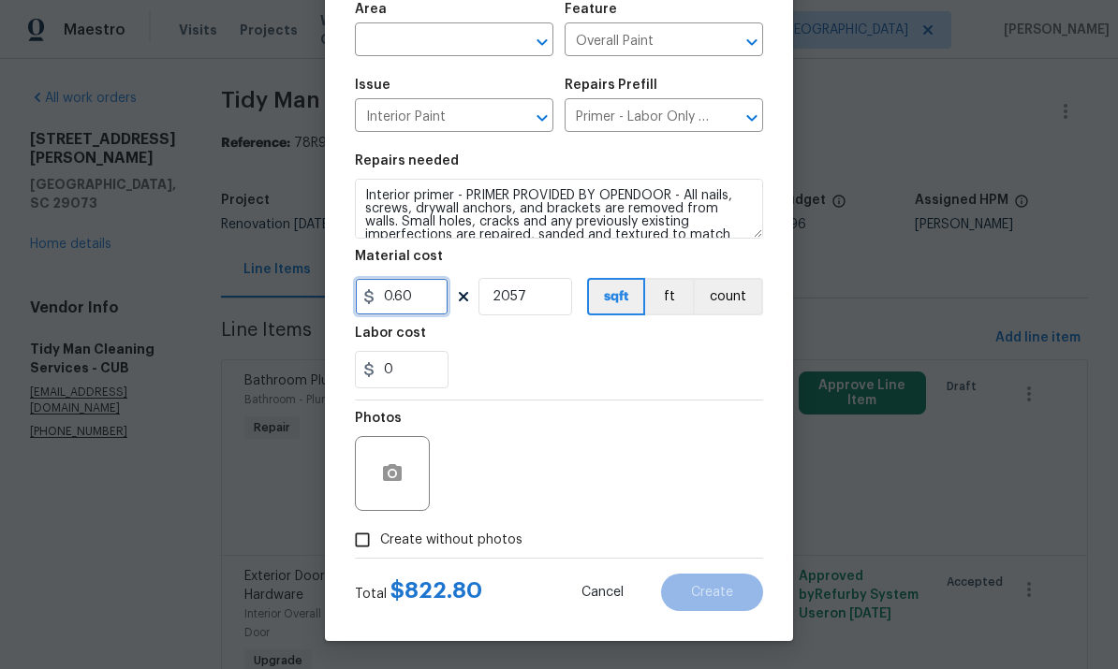
scroll to position [140, 0]
type input "0.60"
click at [362, 544] on input "Create without photos" at bounding box center [362, 540] width 36 height 36
checkbox input "true"
type input "0.6"
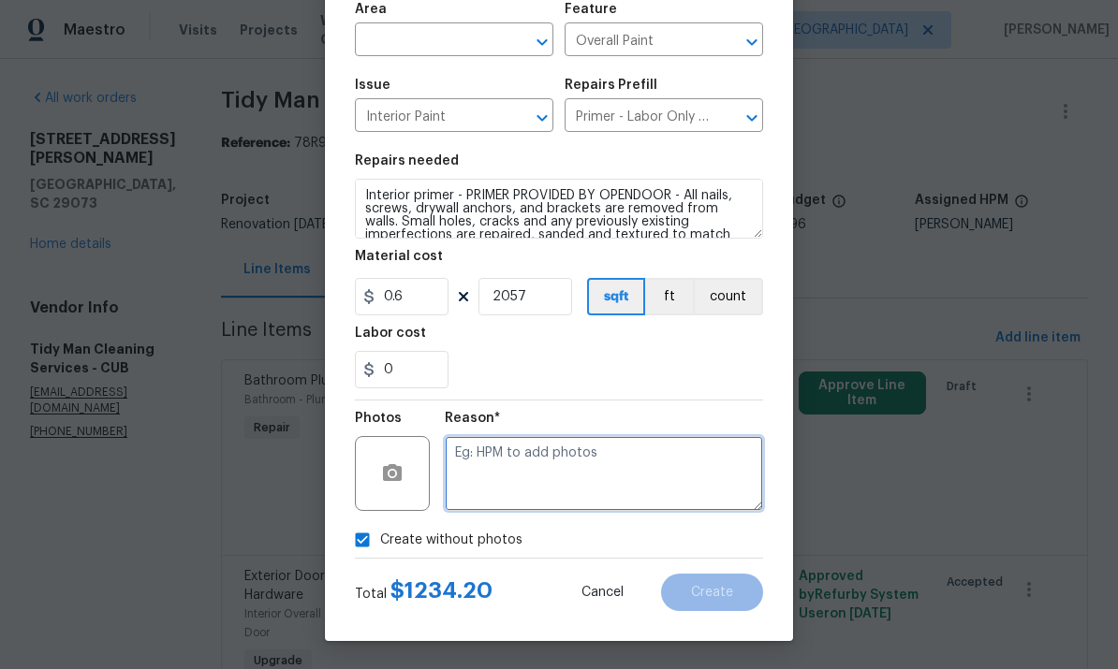
click at [607, 469] on textarea at bounding box center [604, 473] width 318 height 75
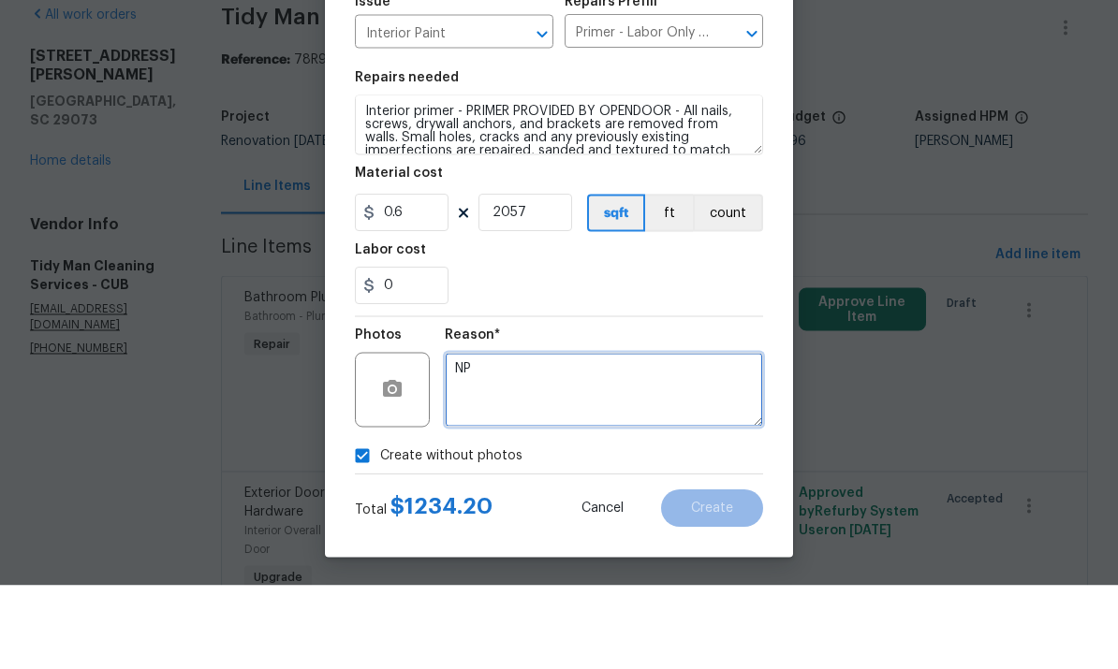
scroll to position [70, 0]
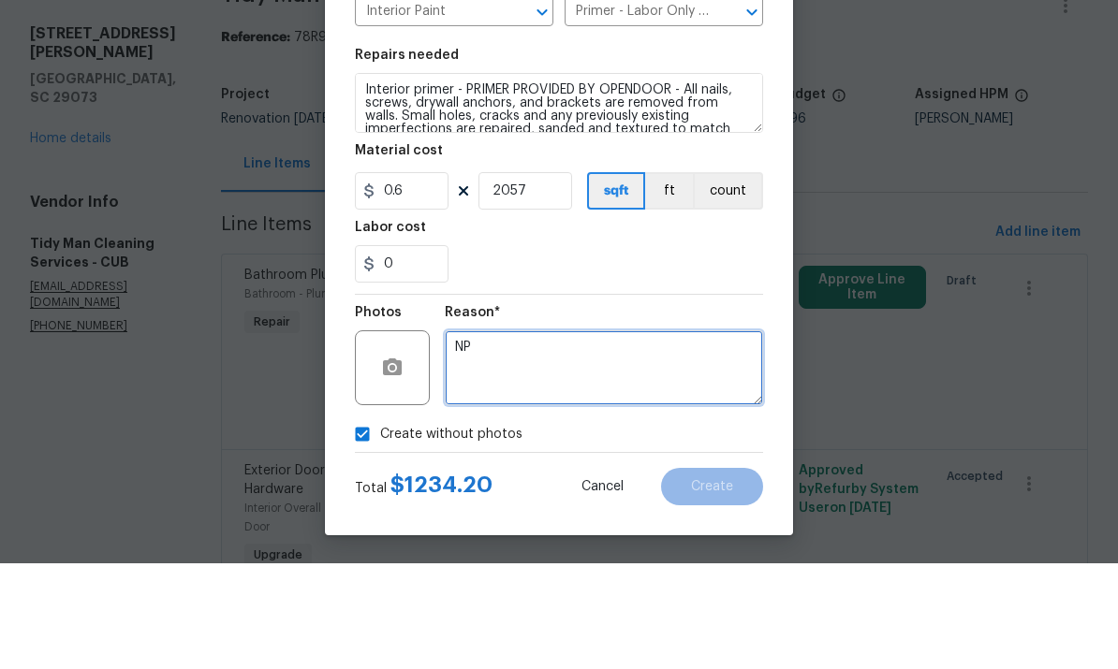
type textarea "NP"
click at [735, 522] on div "Create without photos" at bounding box center [559, 540] width 408 height 36
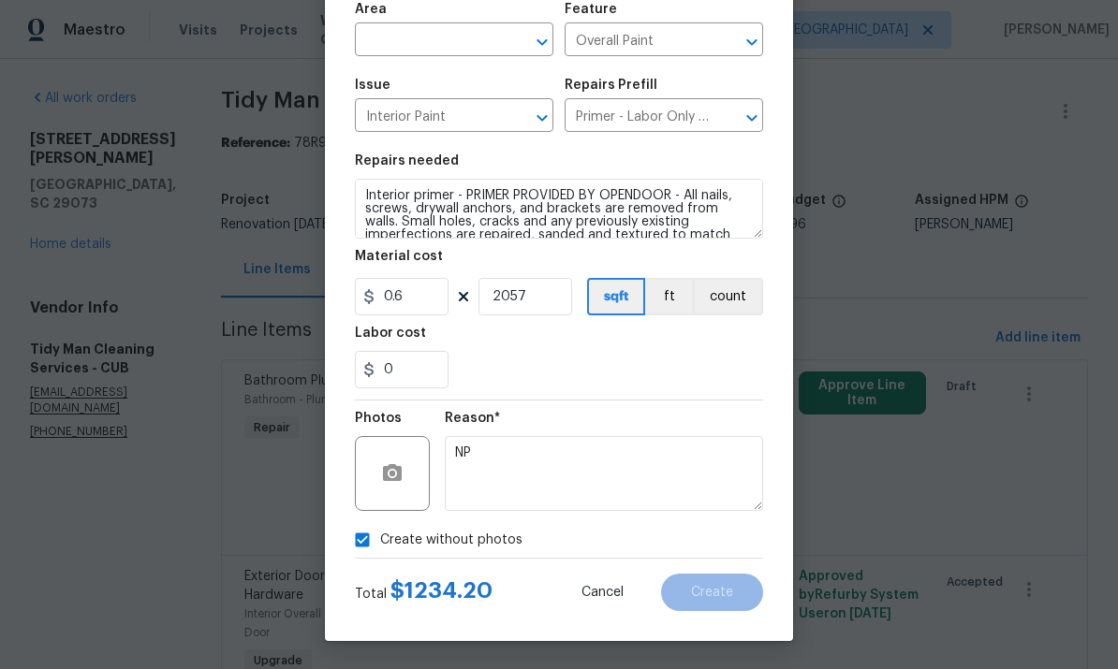
click at [463, 31] on input "text" at bounding box center [428, 41] width 146 height 29
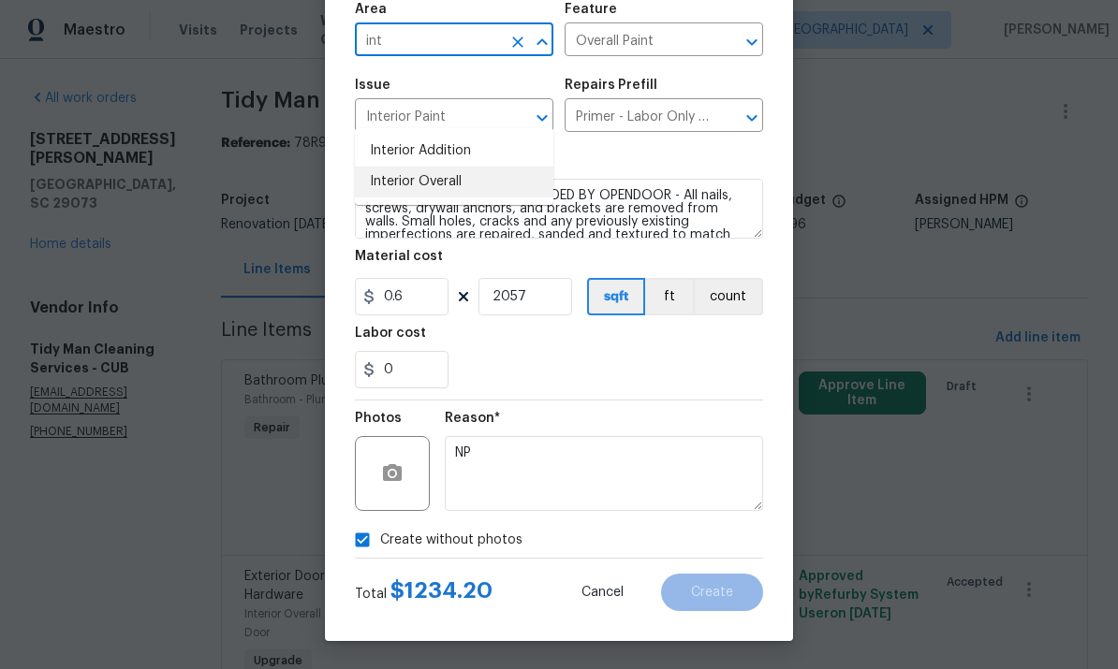
click at [484, 167] on li "Interior Overall" at bounding box center [454, 182] width 198 height 31
type input "Interior Overall"
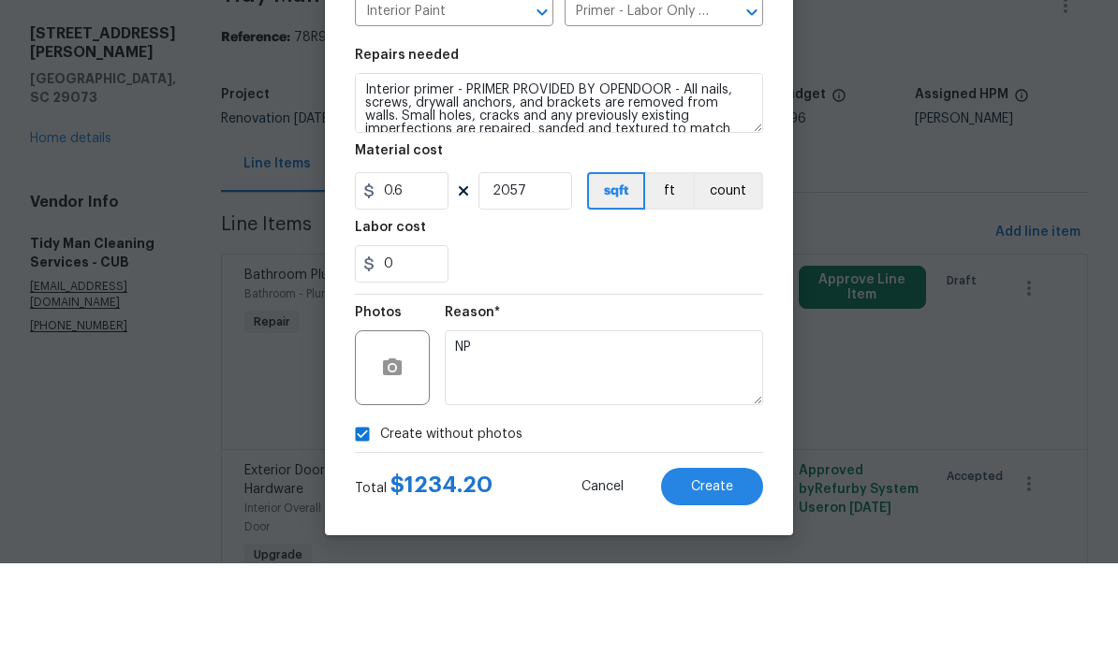
click at [720, 586] on span "Create" at bounding box center [712, 593] width 42 height 14
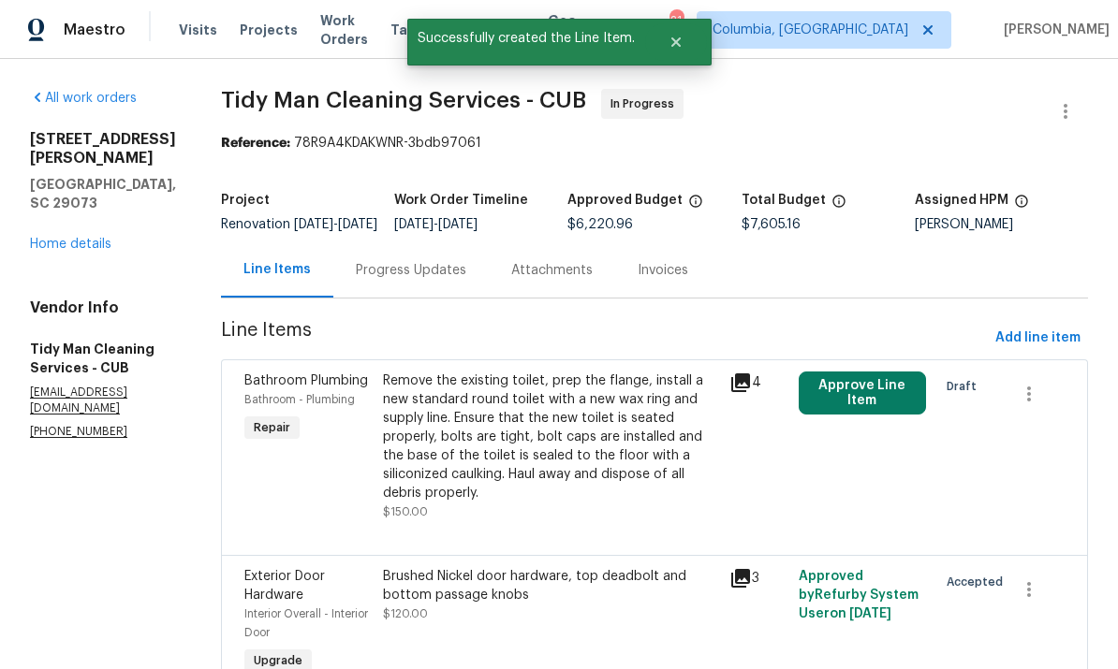
scroll to position [0, 0]
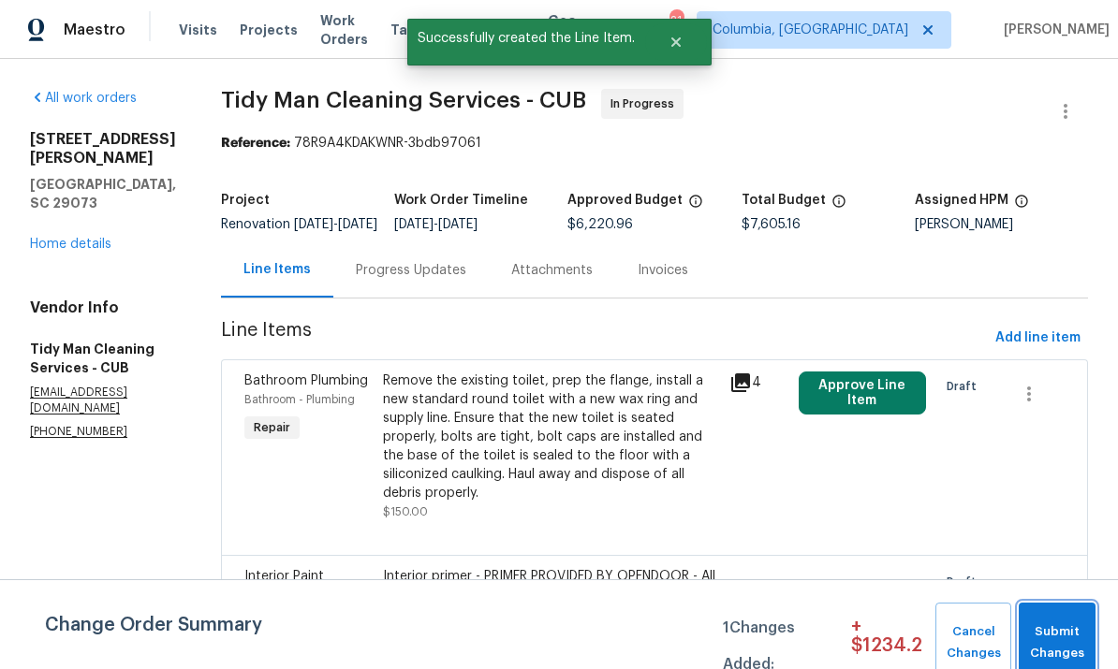
click at [1061, 632] on span "Submit Changes" at bounding box center [1057, 643] width 58 height 43
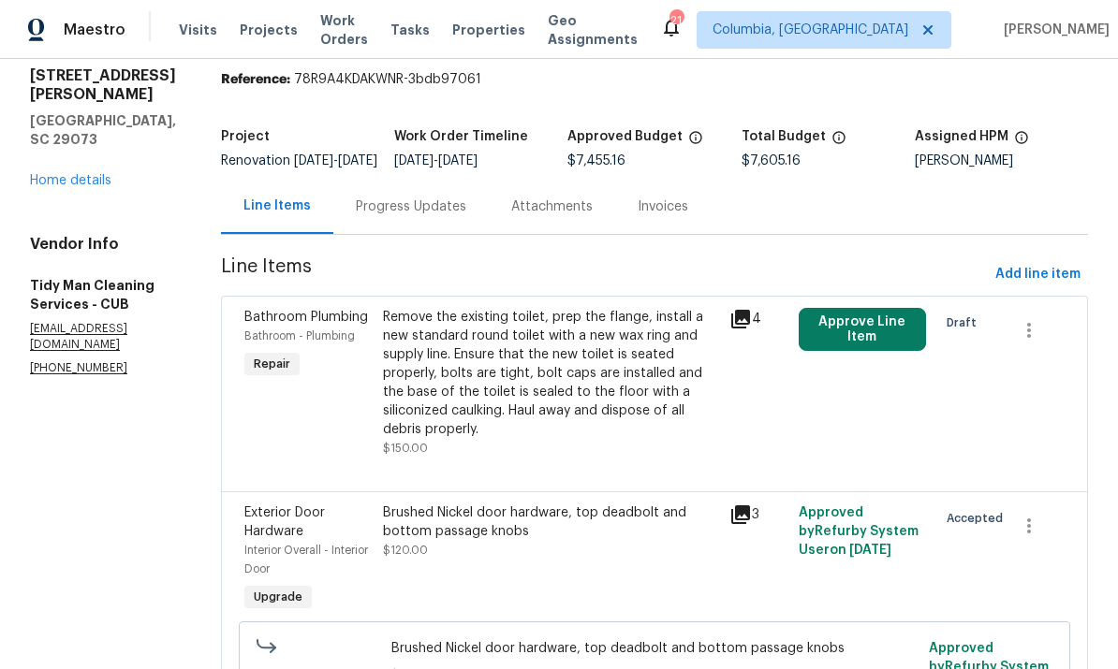
scroll to position [66, 0]
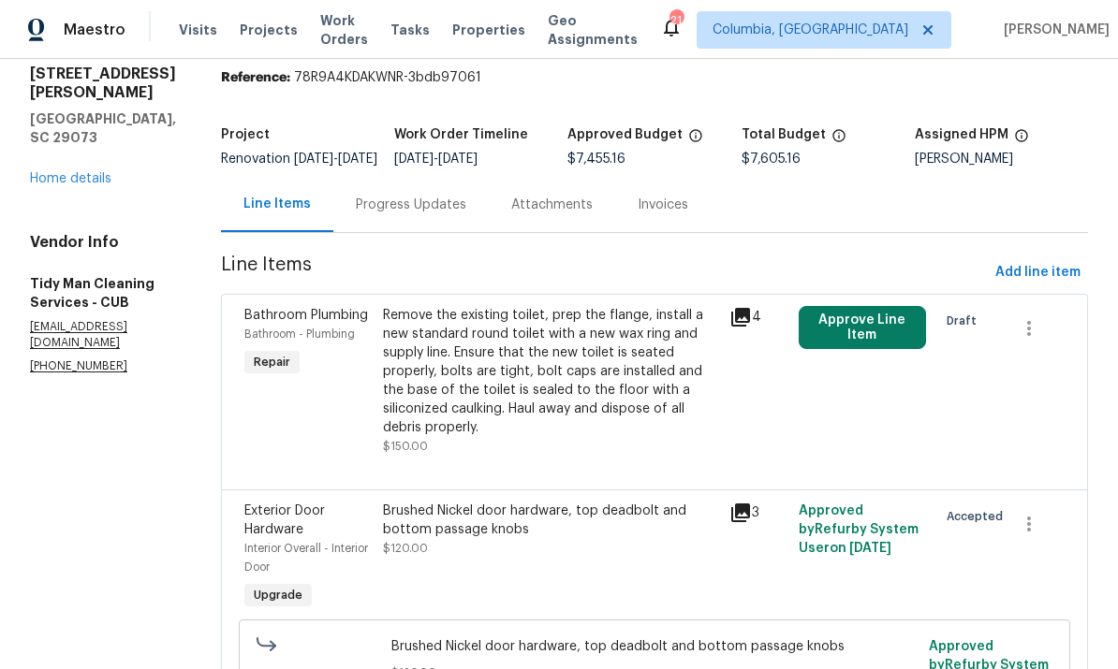
click at [60, 172] on link "Home details" at bounding box center [70, 178] width 81 height 13
